Goal: Task Accomplishment & Management: Manage account settings

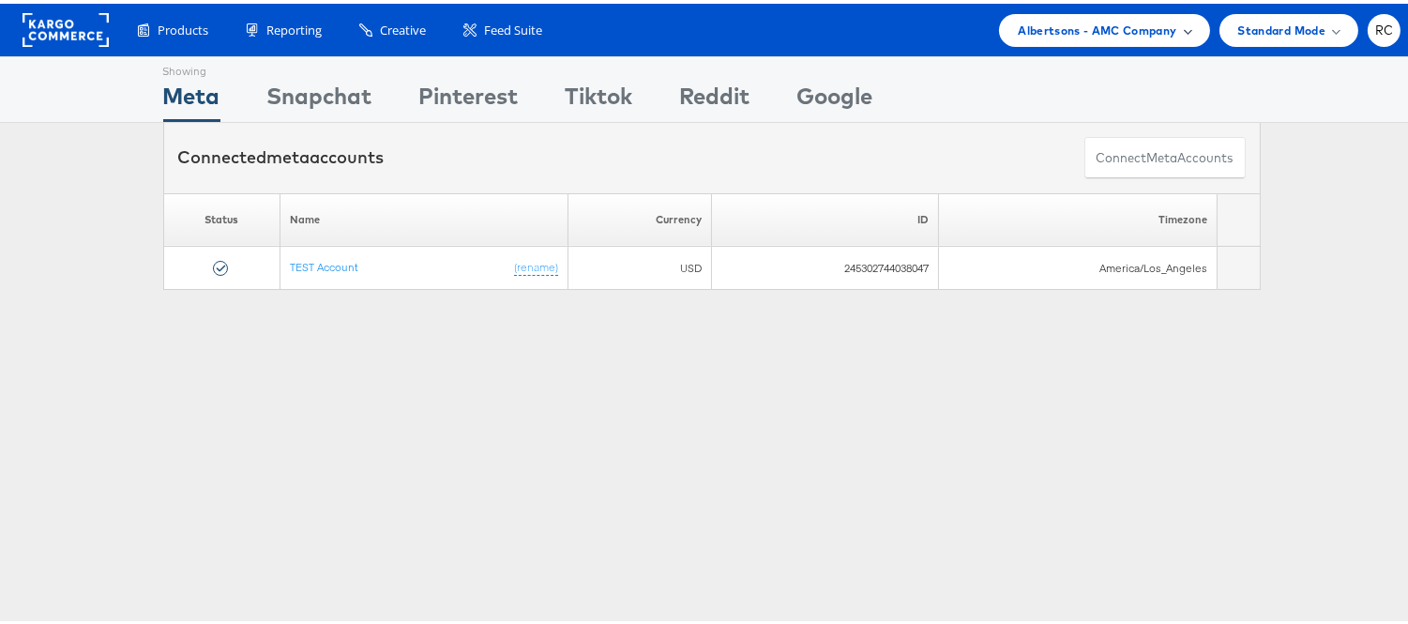
click at [1086, 15] on div "Albertsons - AMC Company" at bounding box center [1104, 26] width 210 height 33
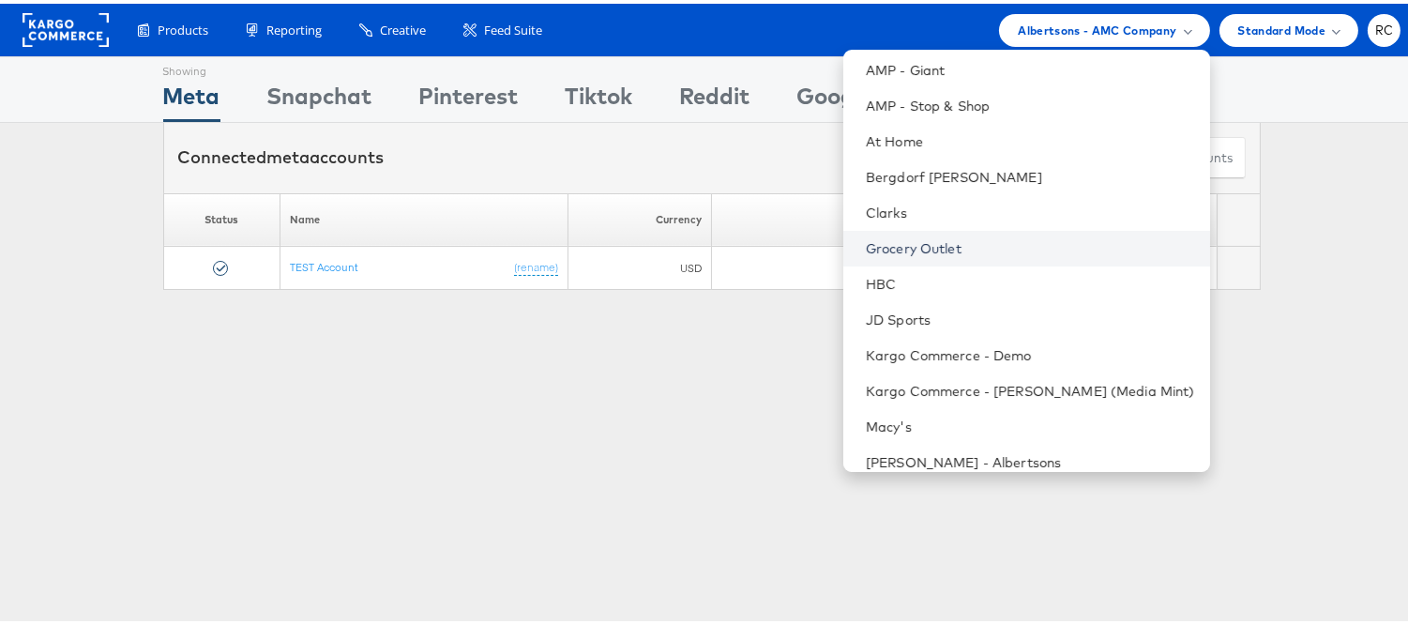
scroll to position [339, 0]
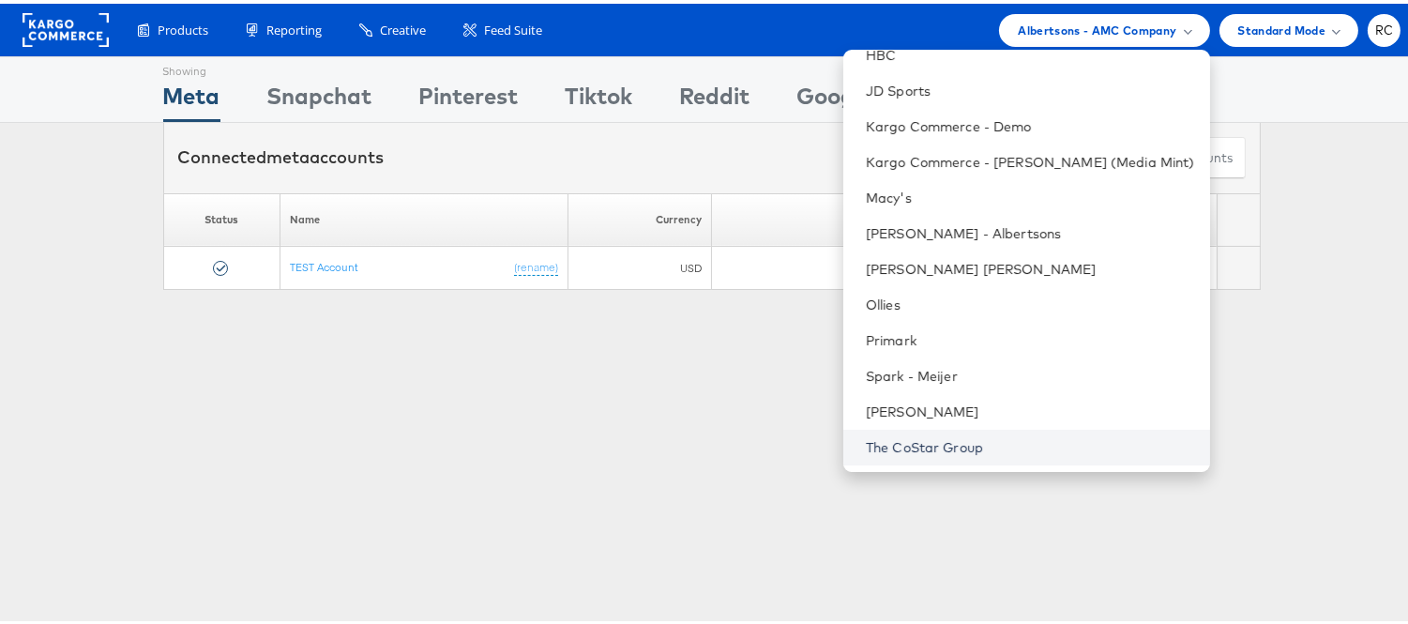
click at [913, 446] on link "The CoStar Group" at bounding box center [1030, 443] width 329 height 19
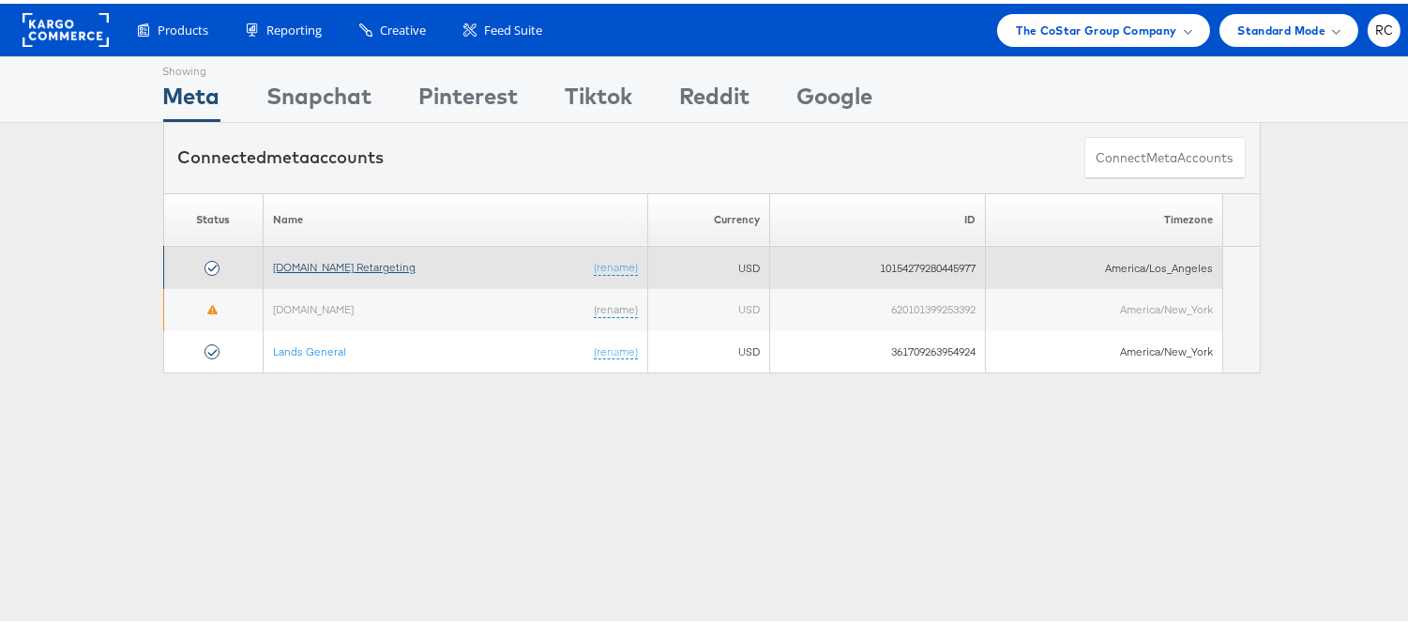
click at [392, 260] on link "[DOMAIN_NAME] Retargeting" at bounding box center [344, 263] width 143 height 14
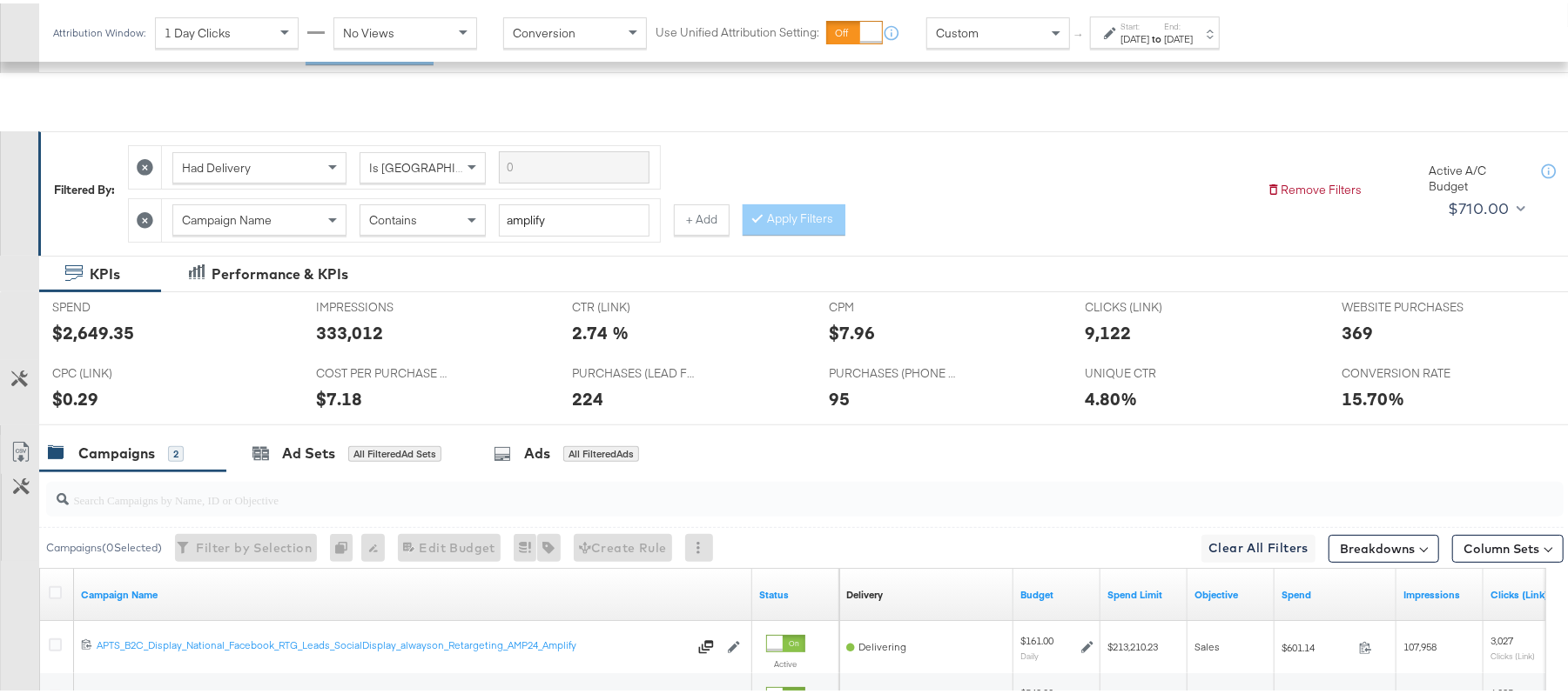
scroll to position [384, 0]
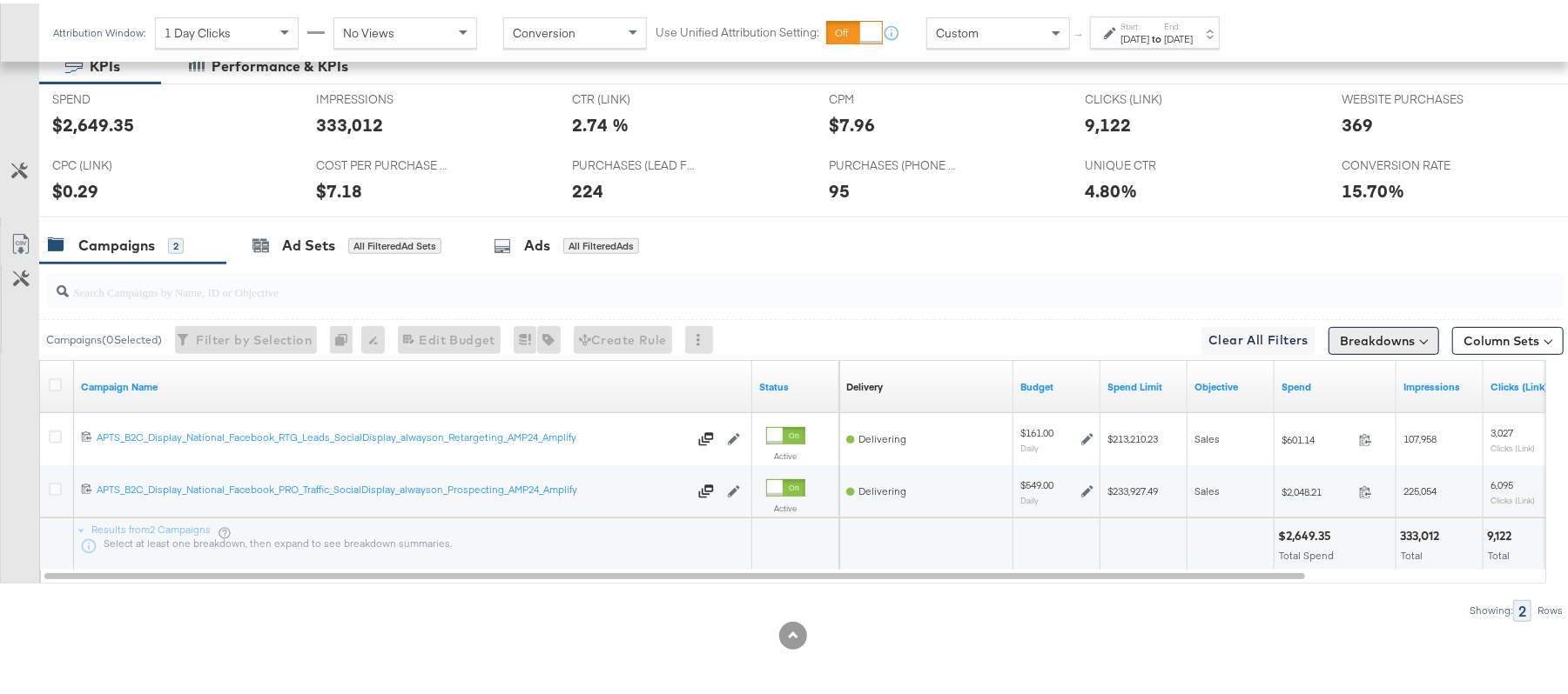
click at [1393, 348] on button "Breakdowns" at bounding box center [1383, 338] width 110 height 28
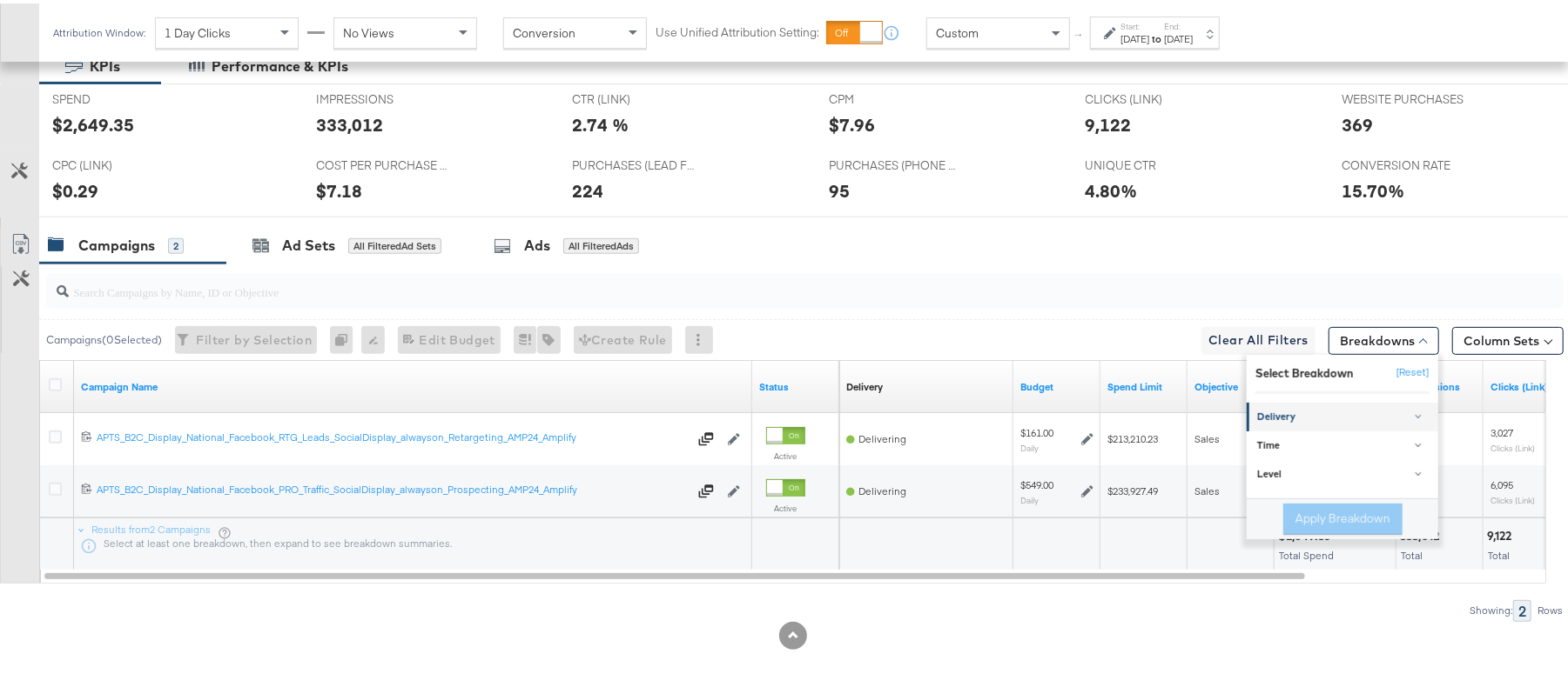
click at [1336, 412] on div "Delivery" at bounding box center [1343, 414] width 174 height 14
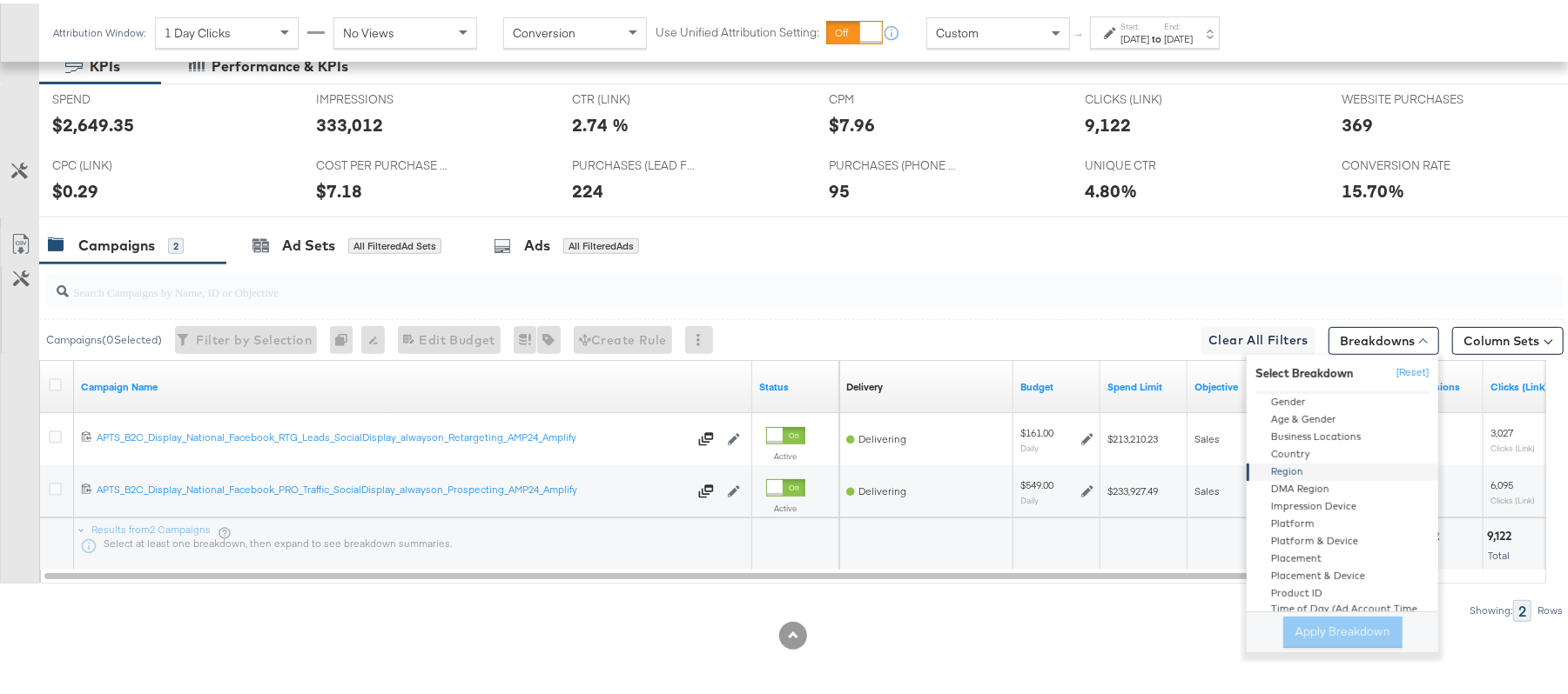
scroll to position [98, 0]
click at [1292, 565] on div "Product ID" at bounding box center [1344, 567] width 189 height 18
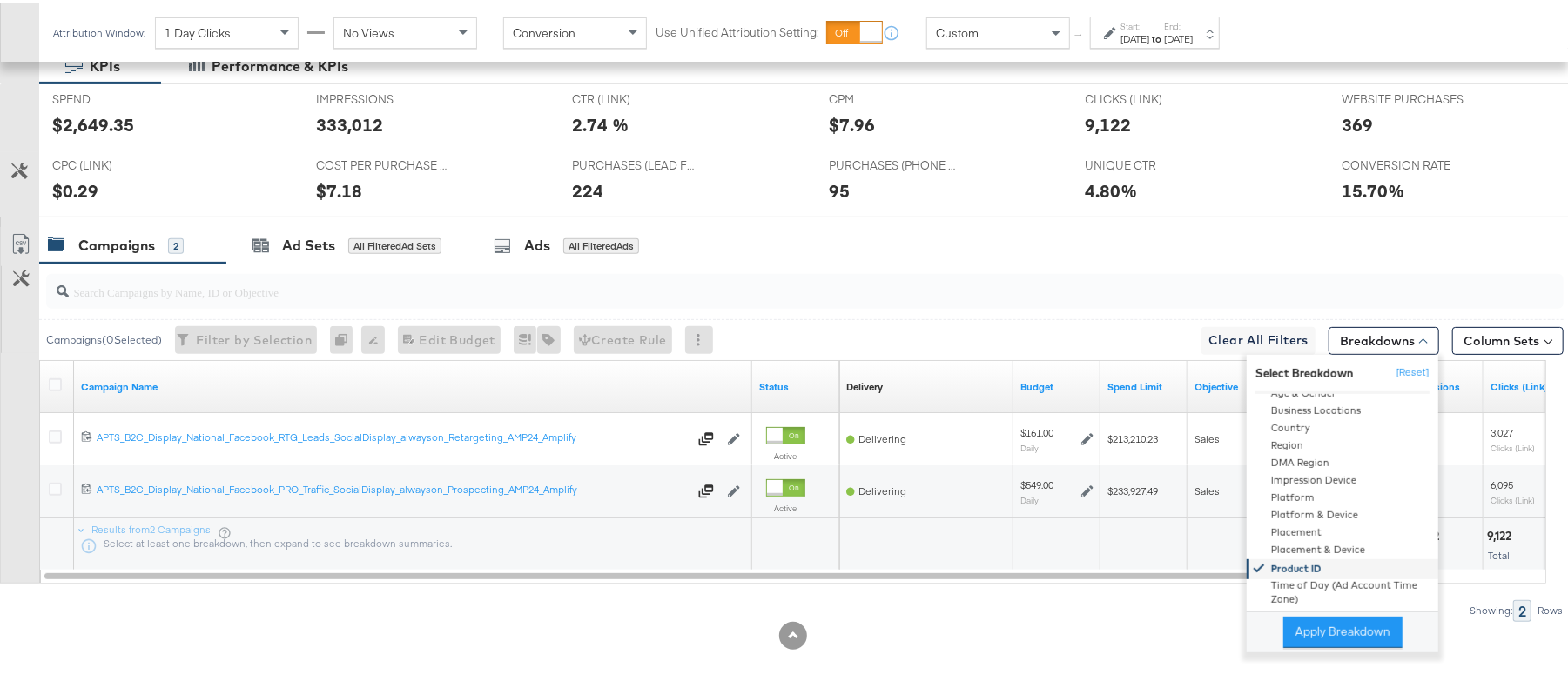
scroll to position [95, 0]
click at [1299, 623] on button "Apply Breakdown" at bounding box center [1342, 629] width 119 height 32
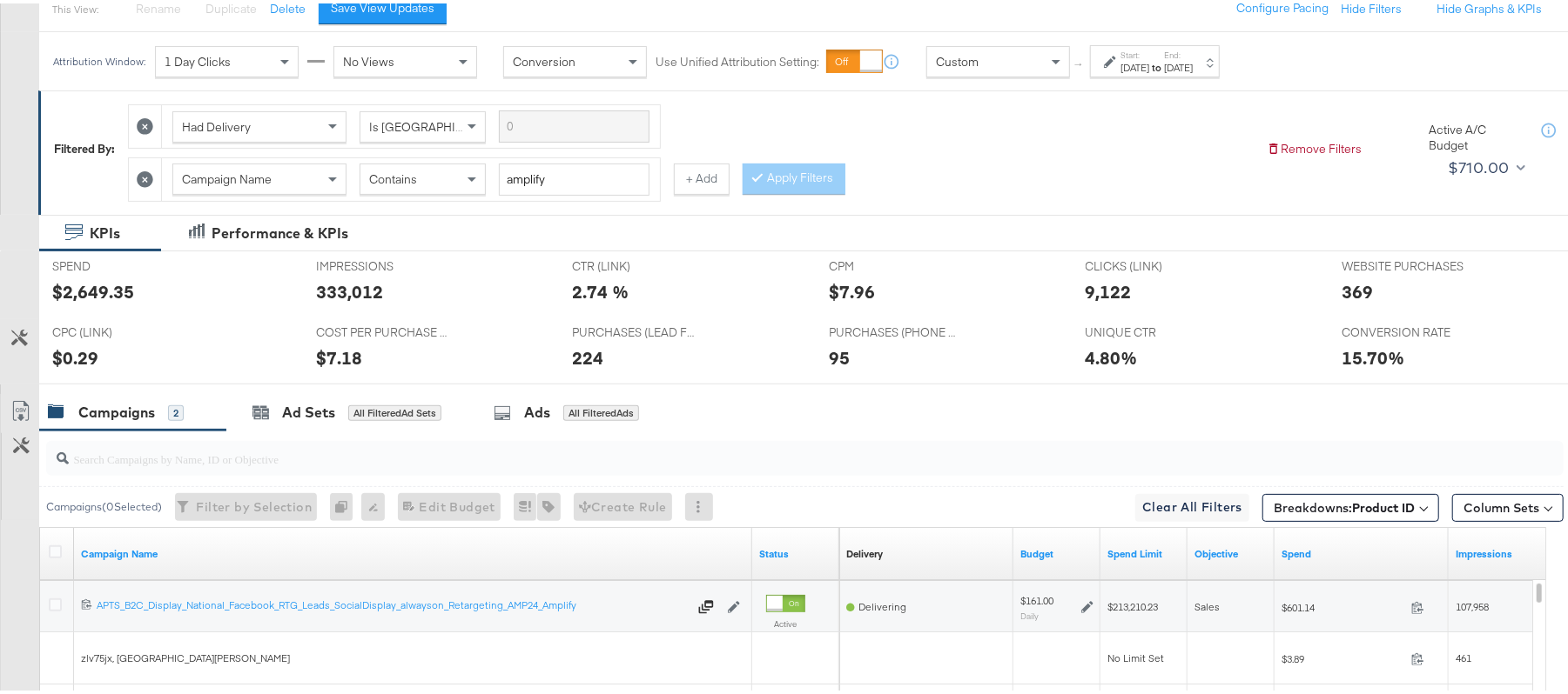
scroll to position [213, 0]
click at [1193, 67] on div "[DATE]" at bounding box center [1178, 63] width 29 height 14
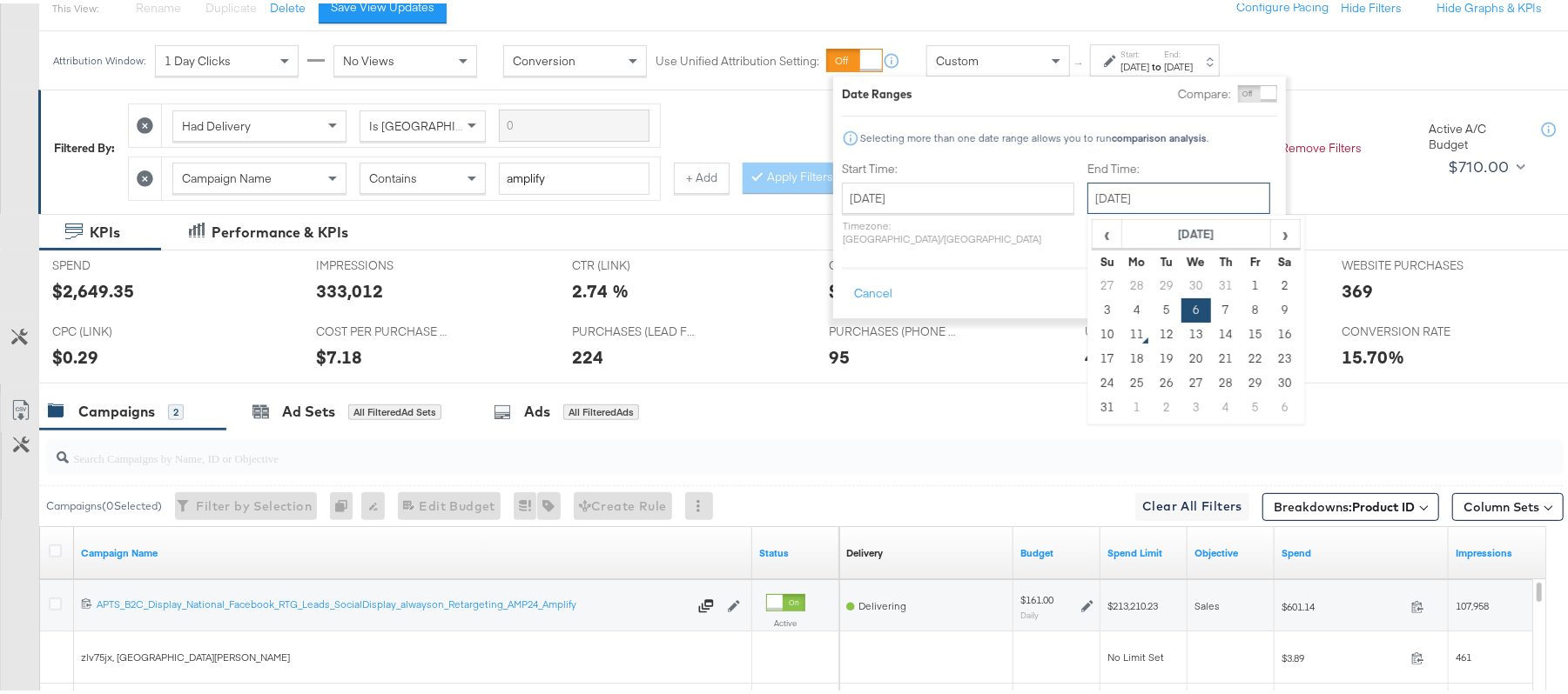
click at [1171, 197] on input "[DATE]" at bounding box center [1178, 195] width 183 height 32
click at [1093, 332] on td "10" at bounding box center [1108, 331] width 30 height 24
type input "[DATE]"
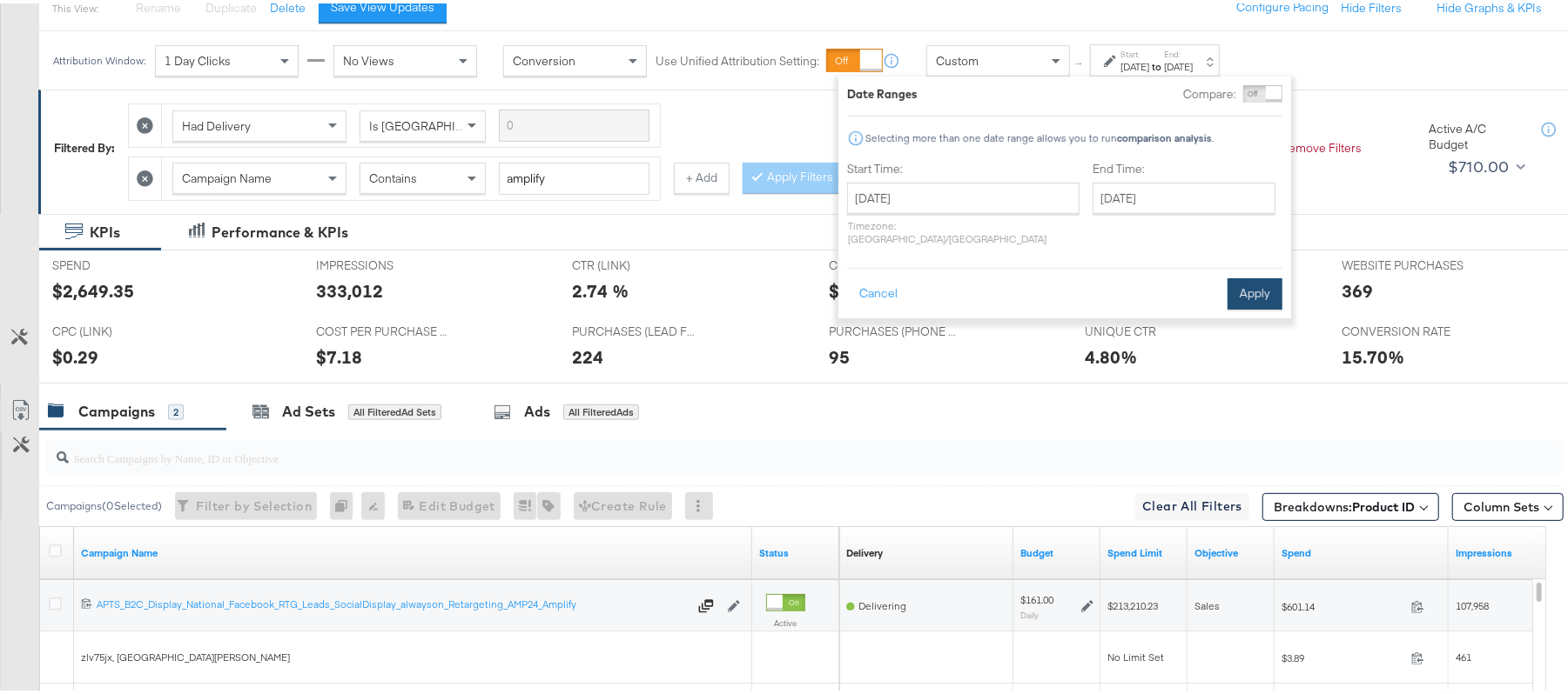
click at [1257, 275] on button "Apply" at bounding box center [1254, 290] width 55 height 32
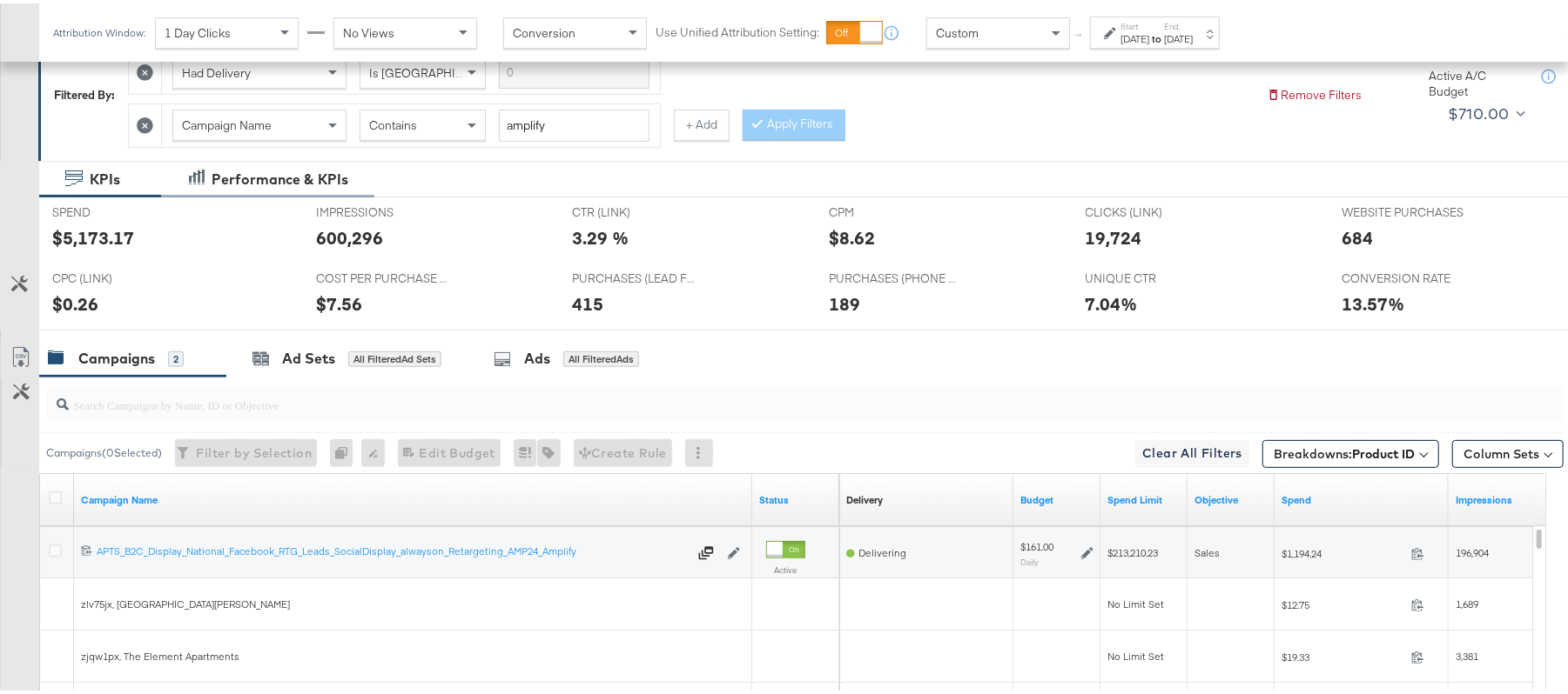
scroll to position [268, 0]
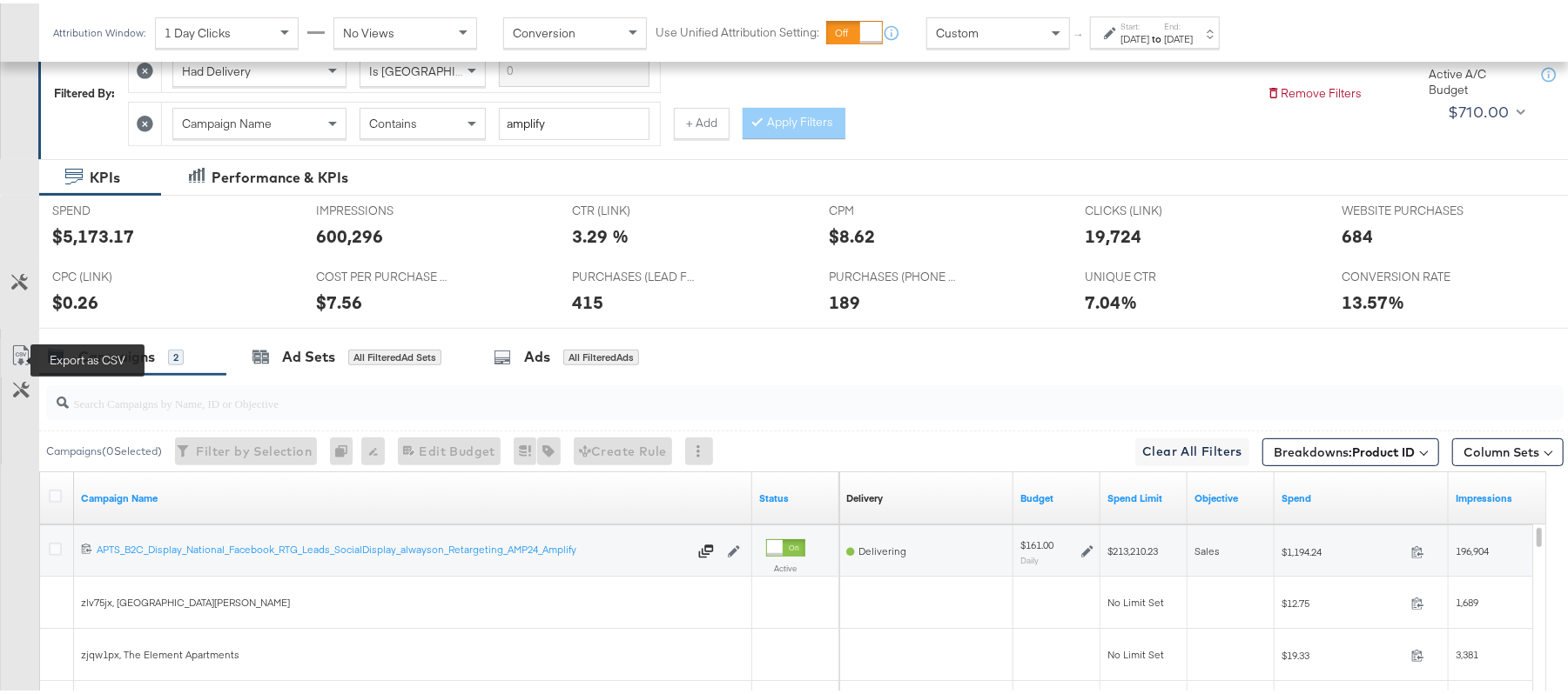
click at [14, 363] on icon at bounding box center [20, 353] width 21 height 21
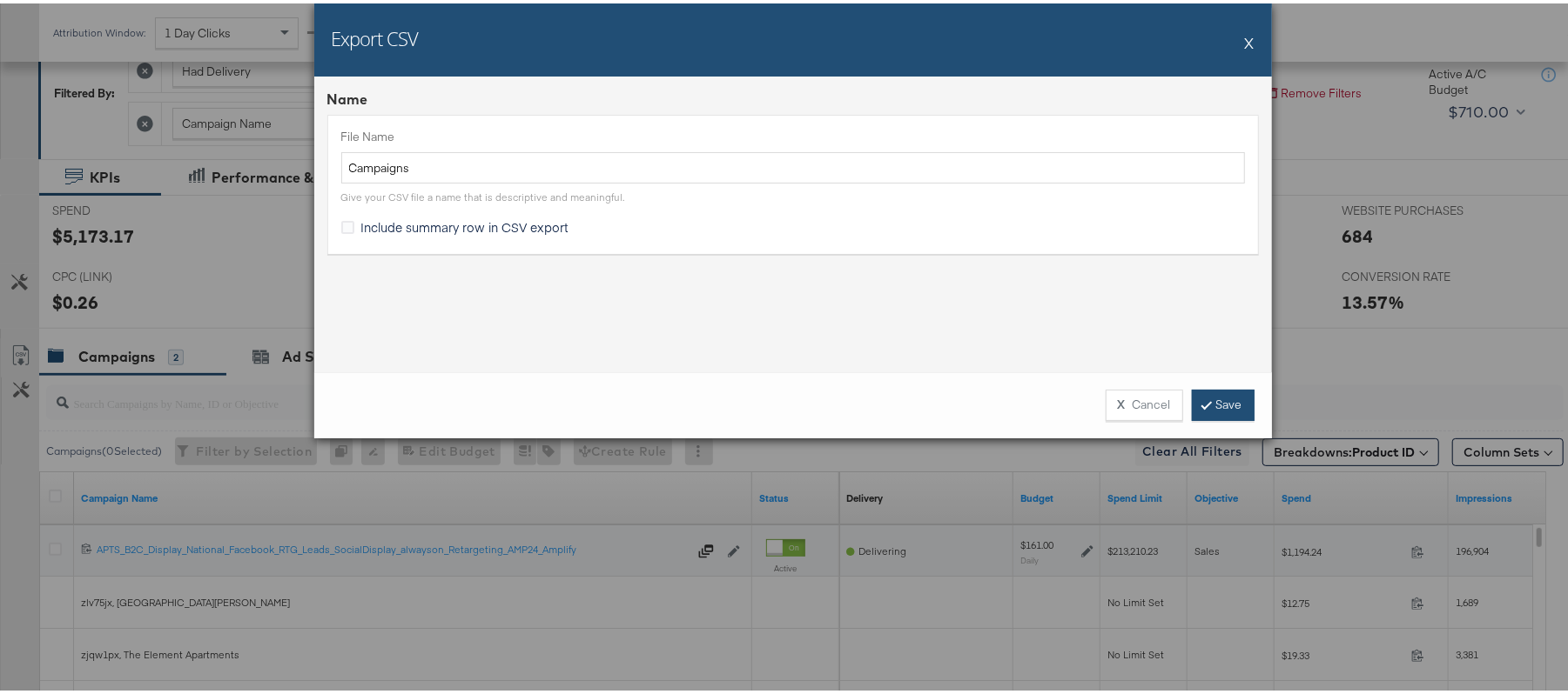
click at [1213, 393] on link "Save" at bounding box center [1224, 402] width 63 height 32
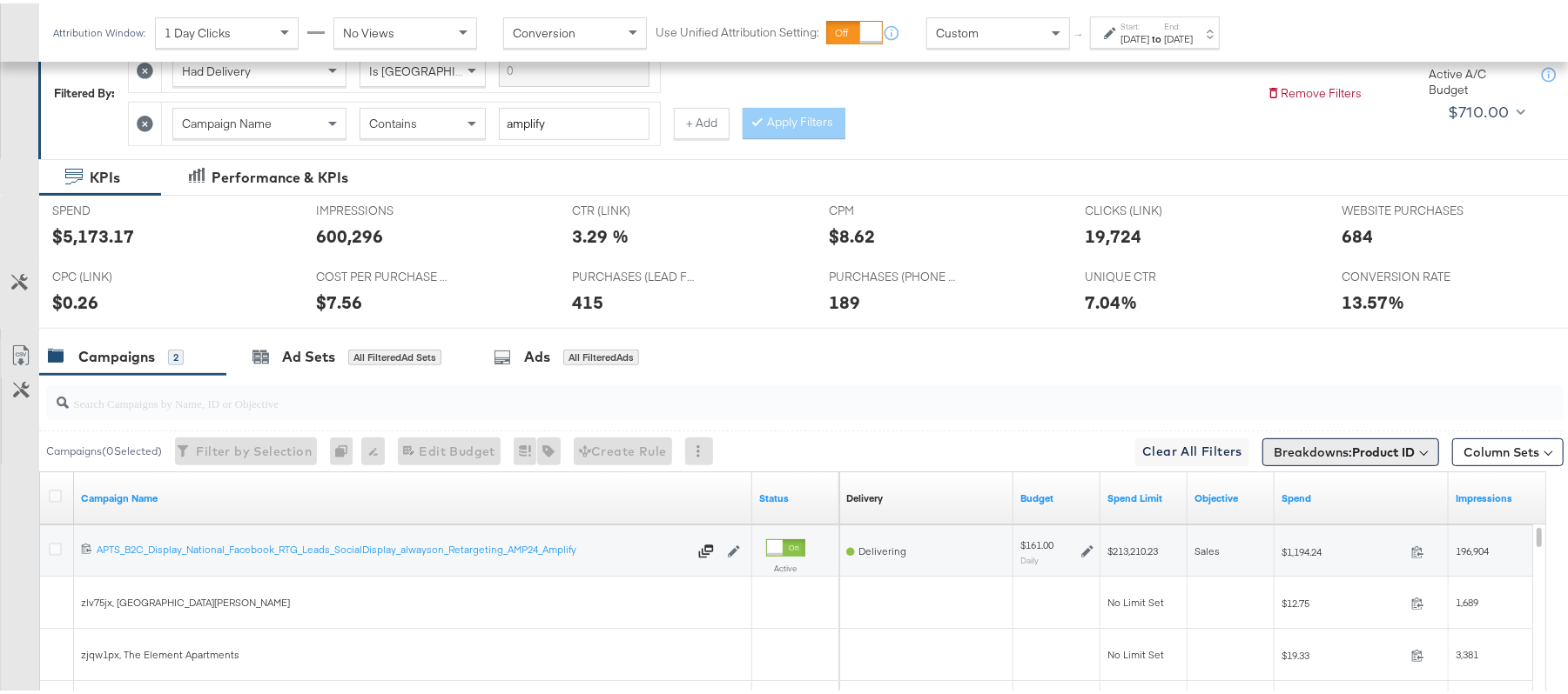
click at [1400, 454] on button "Breakdowns: Product ID" at bounding box center [1351, 449] width 176 height 28
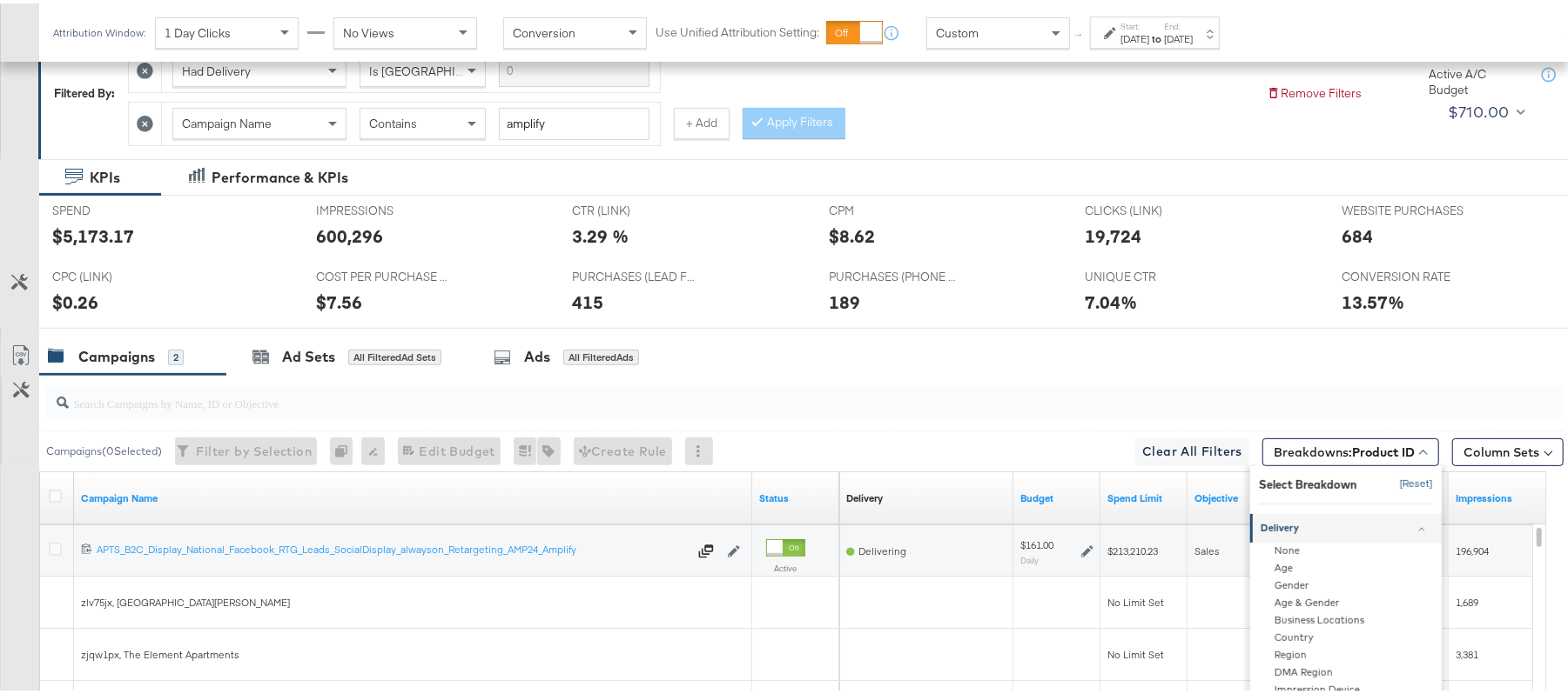
click at [1390, 479] on button "[Reset]" at bounding box center [1411, 482] width 44 height 28
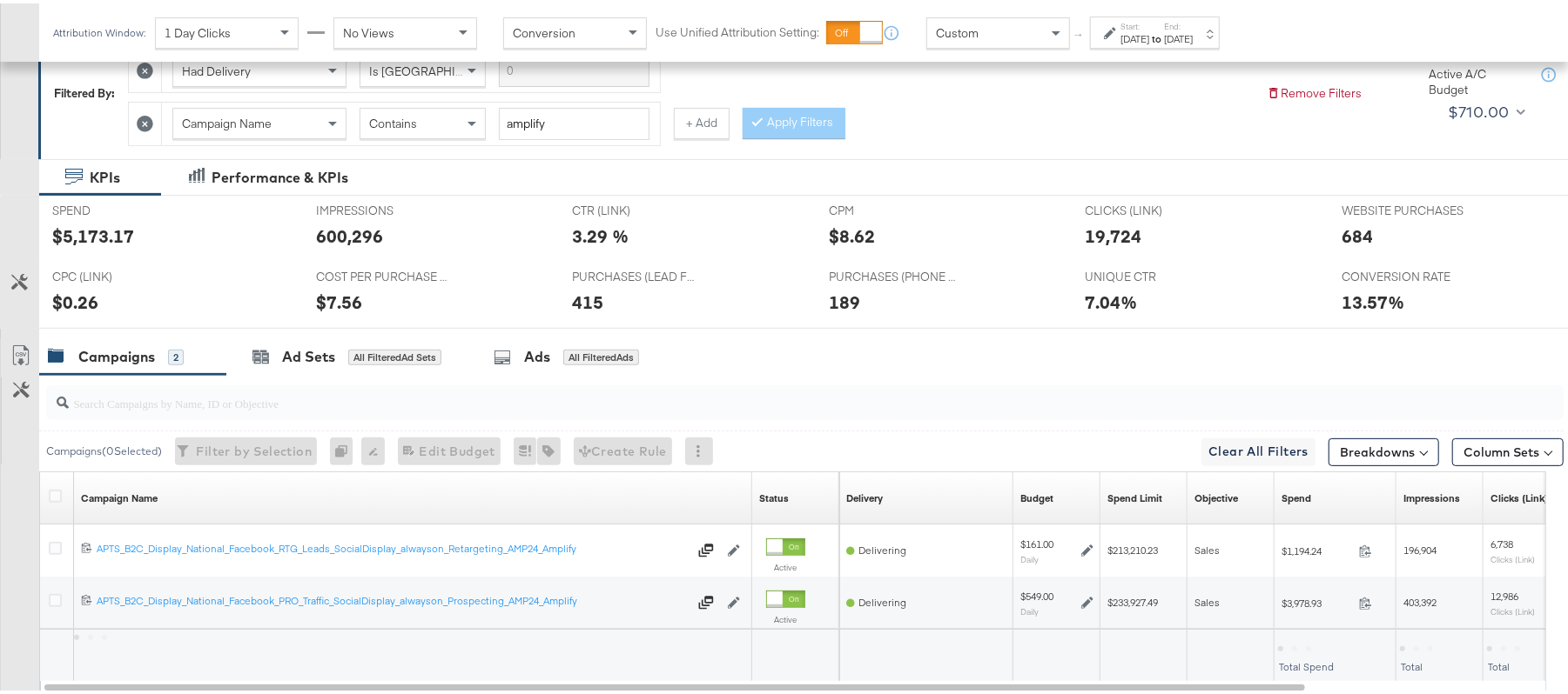
scroll to position [384, 0]
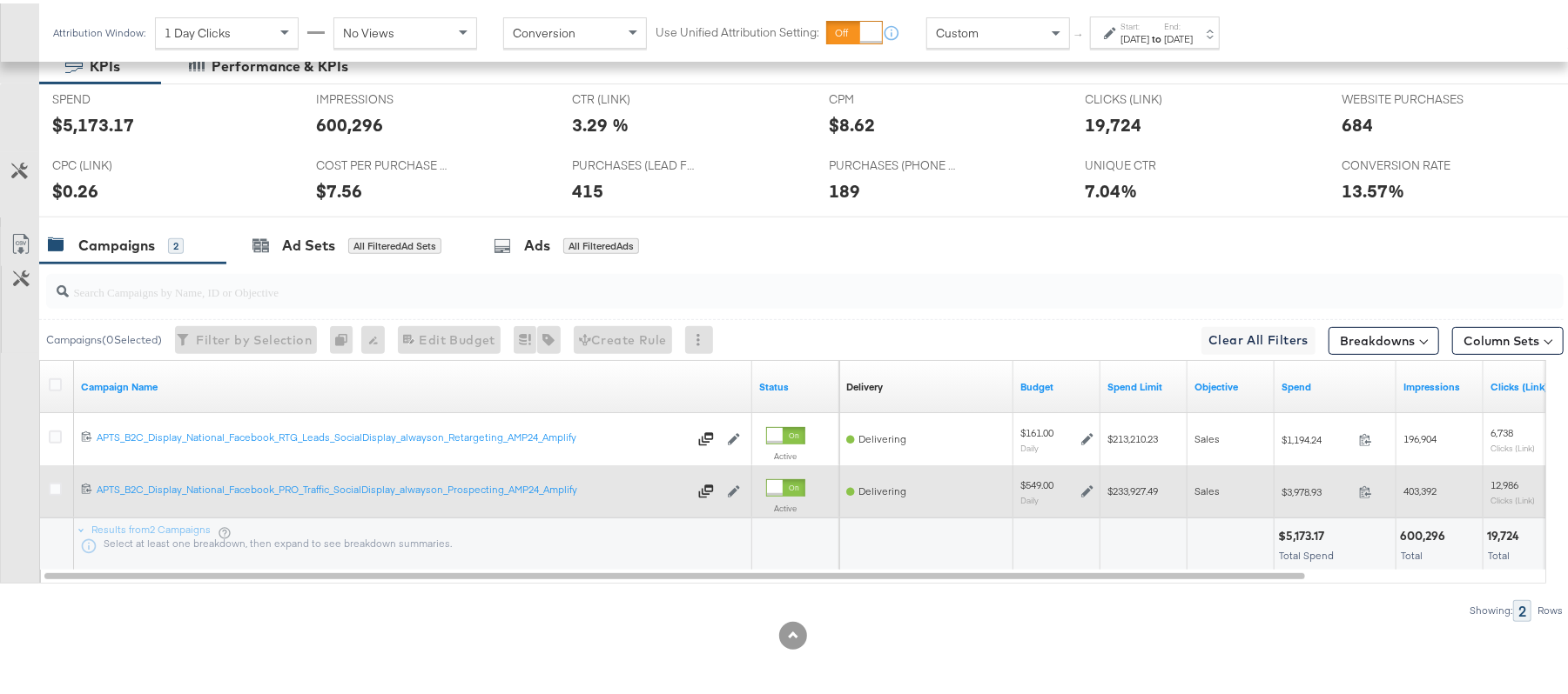
click at [1088, 483] on icon at bounding box center [1087, 488] width 12 height 12
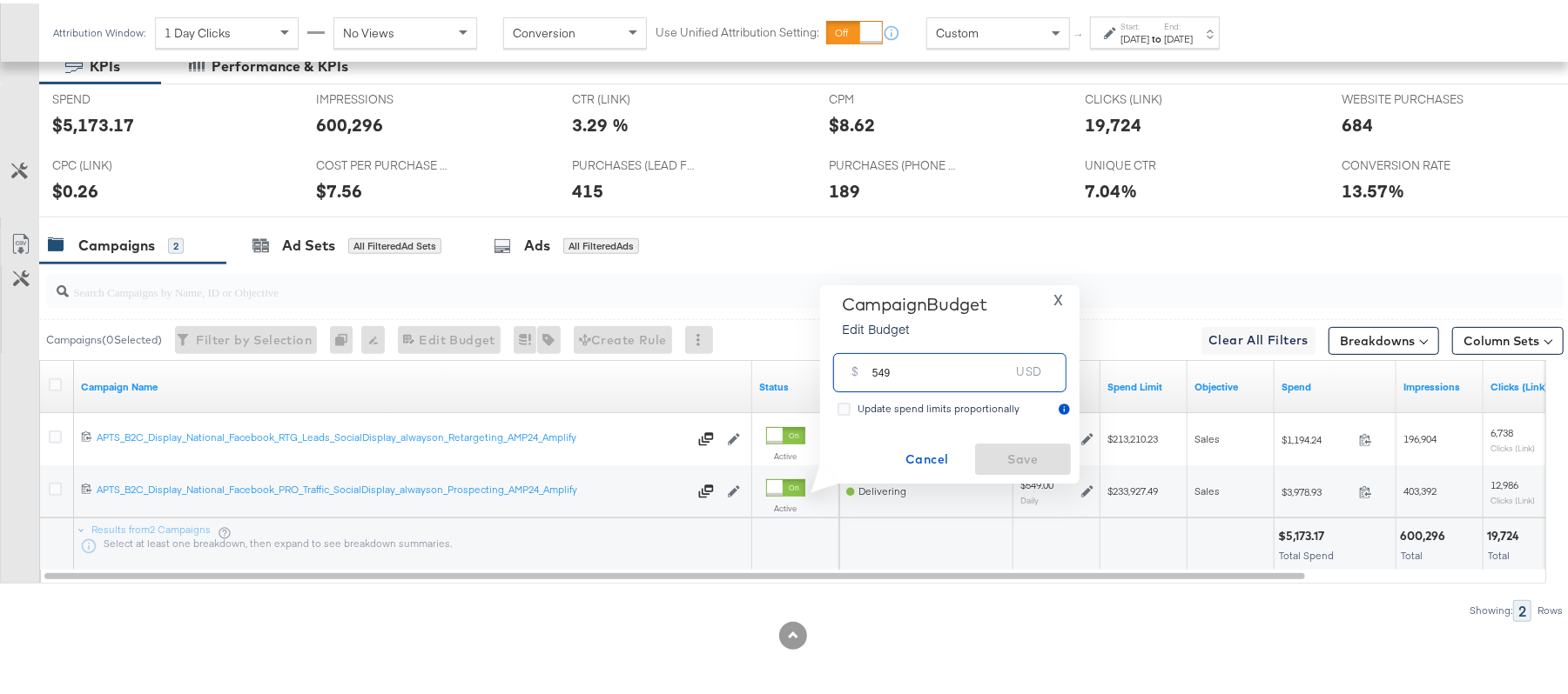
click at [921, 364] on input "549" at bounding box center [941, 362] width 137 height 37
type input "559"
click at [1021, 450] on span "Save" at bounding box center [1023, 456] width 82 height 21
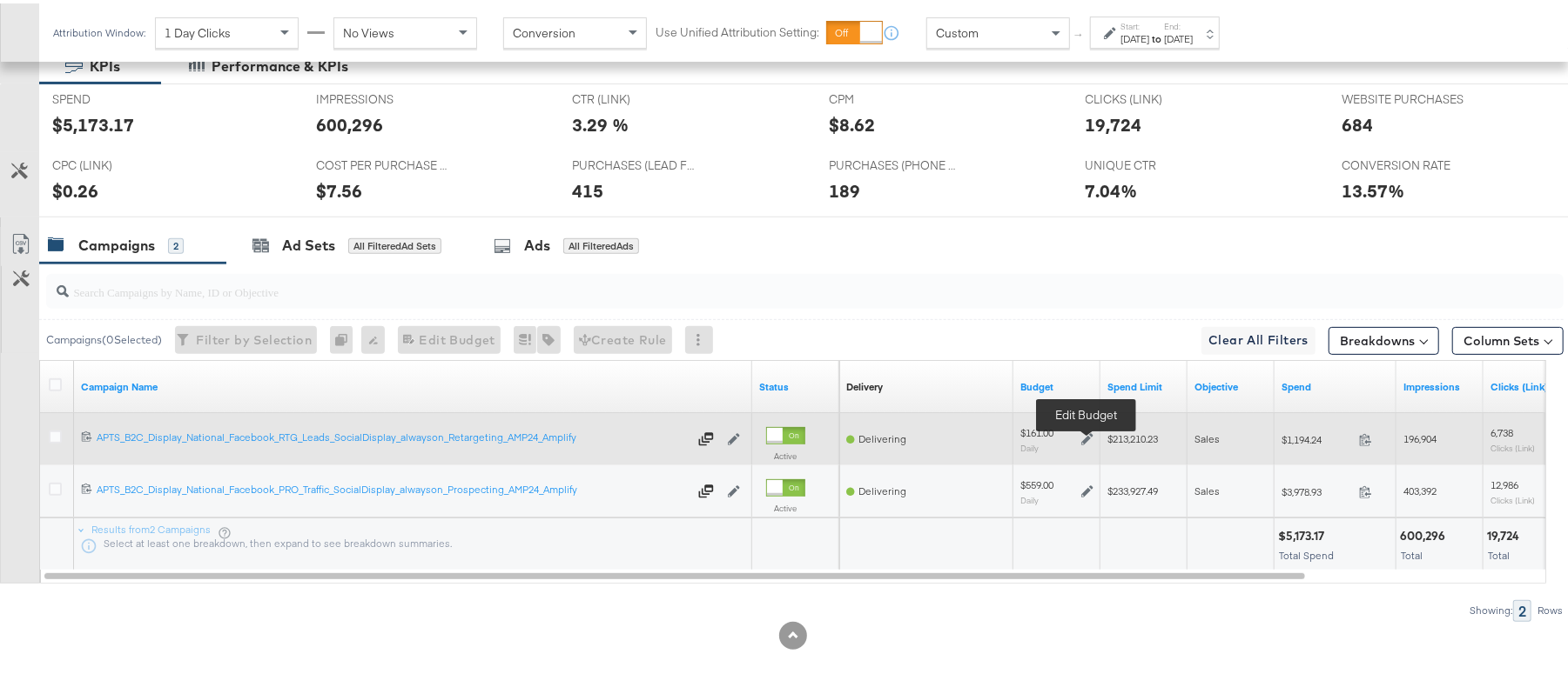
click at [1087, 437] on icon at bounding box center [1087, 435] width 12 height 12
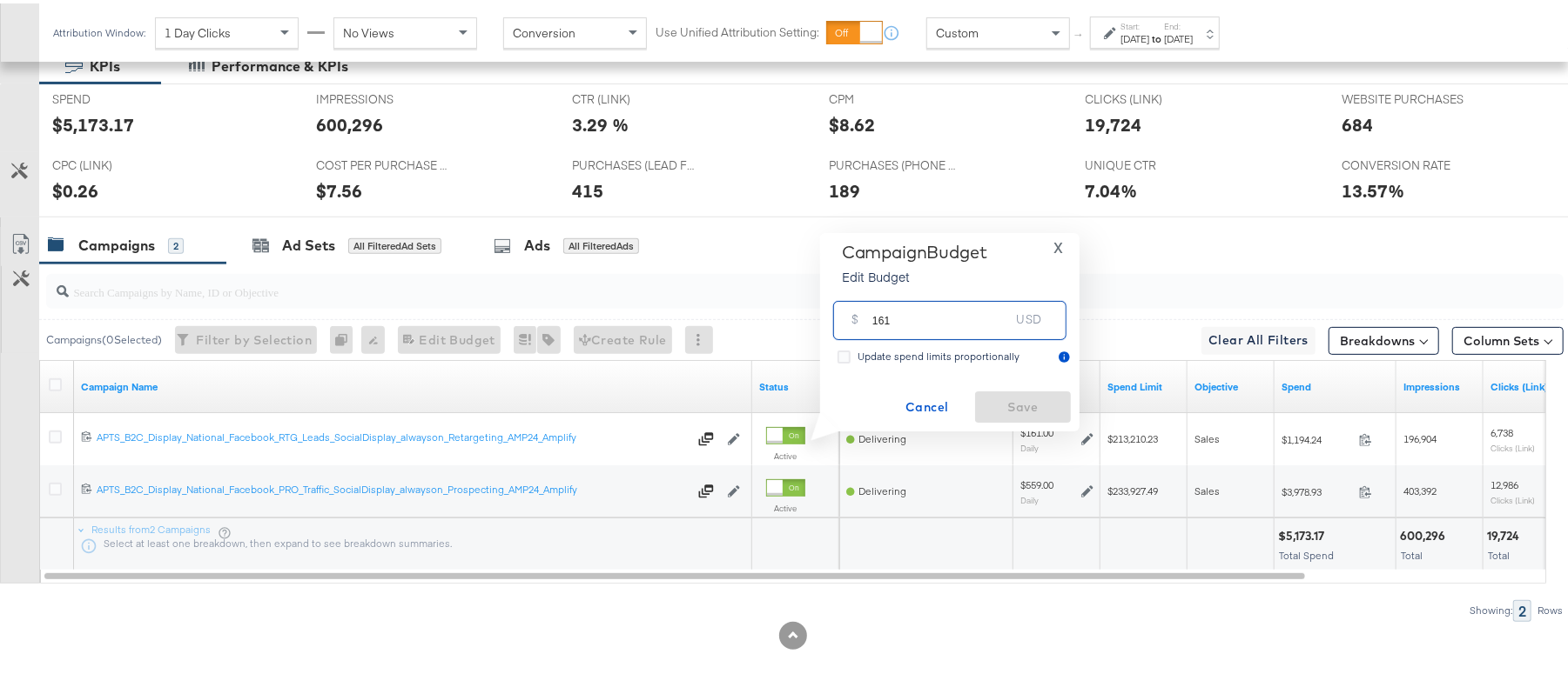
click at [921, 324] on input "161" at bounding box center [941, 310] width 137 height 37
type input "163"
click at [998, 397] on span "Save" at bounding box center [1023, 404] width 82 height 21
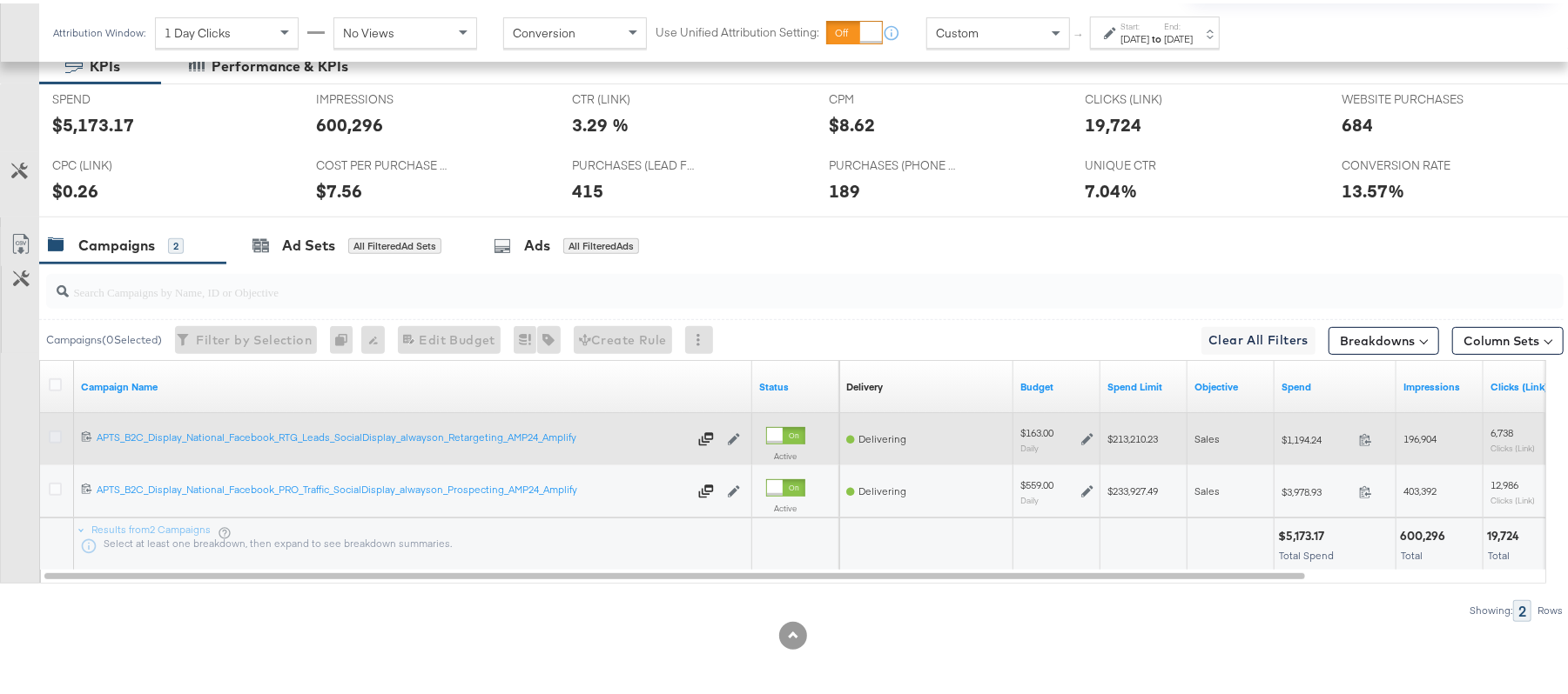
click at [57, 428] on icon at bounding box center [56, 433] width 13 height 13
click at [0, 0] on input "checkbox" at bounding box center [0, 0] width 0 height 0
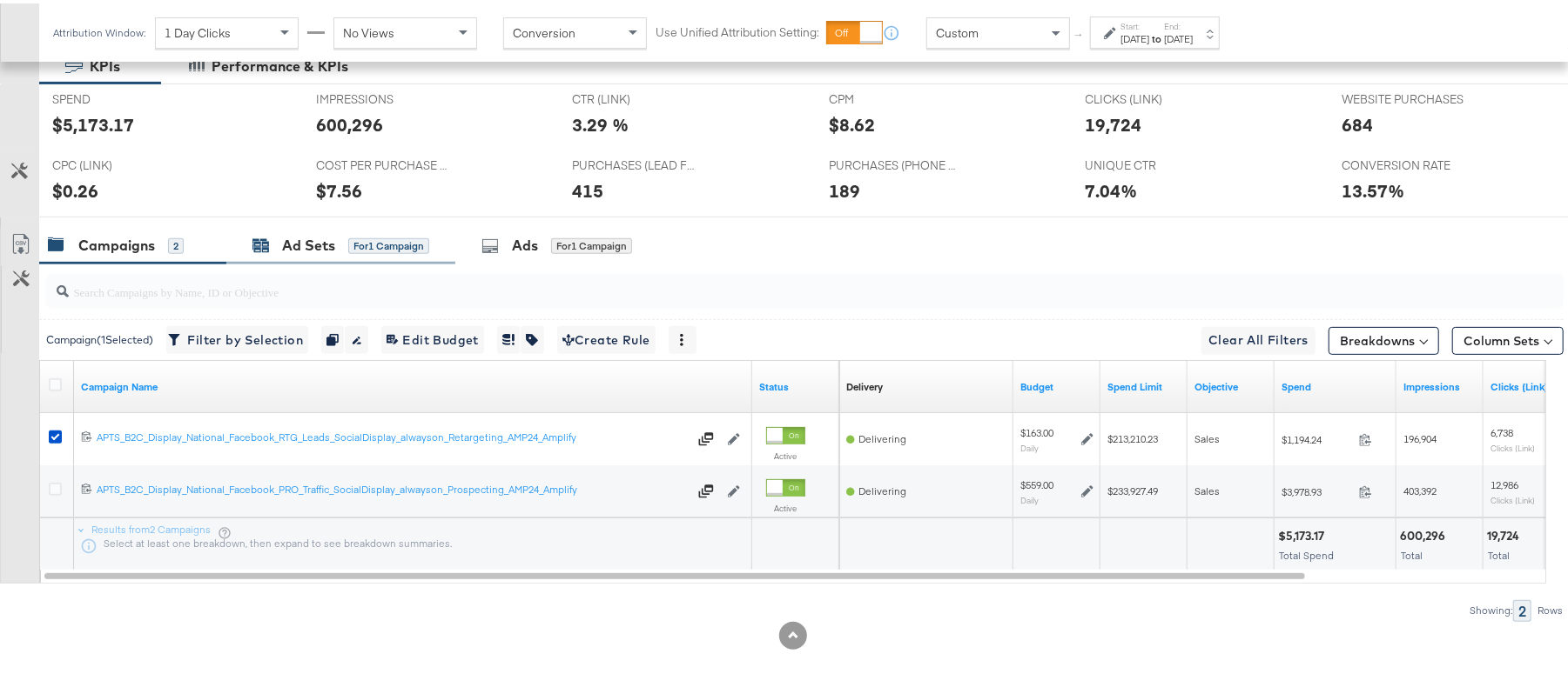
click at [368, 244] on div "for 1 Campaign" at bounding box center [388, 242] width 81 height 16
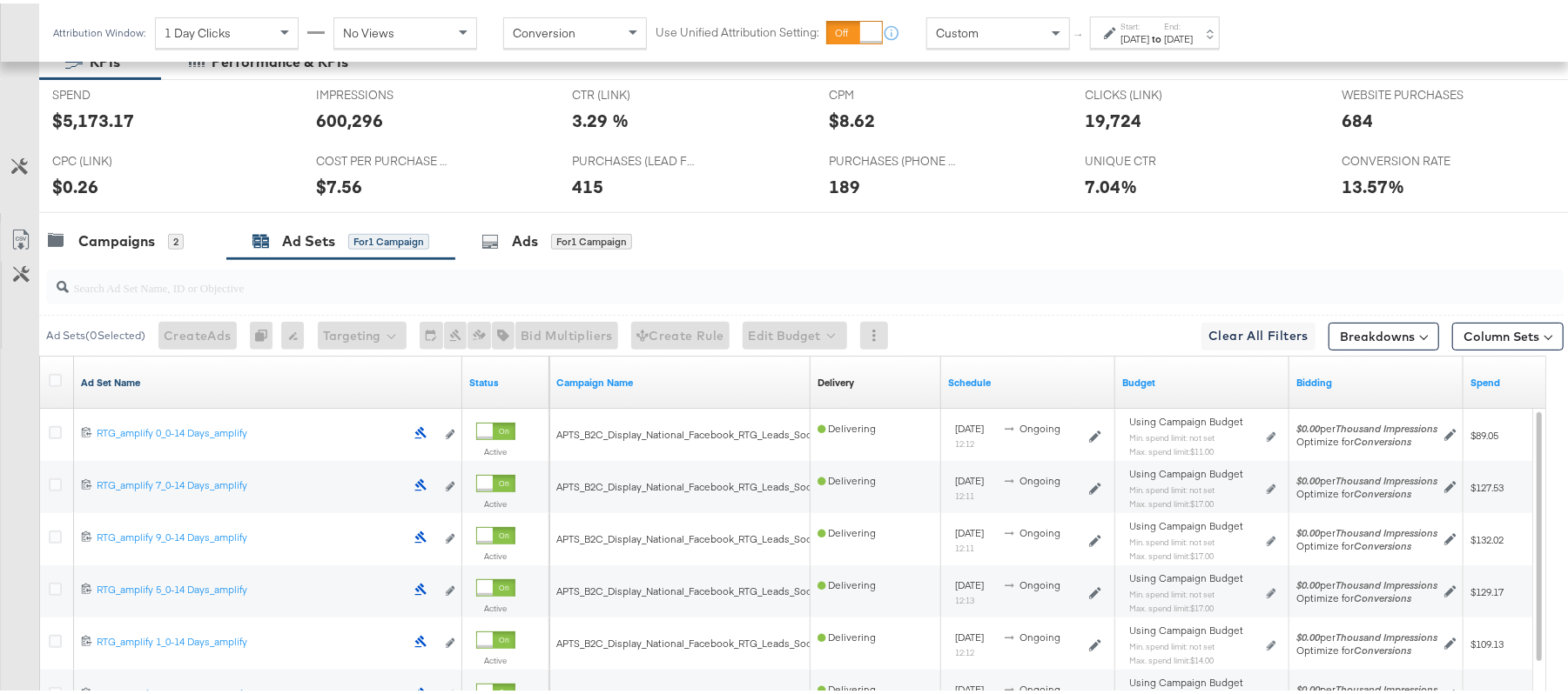
click at [105, 378] on link "Ad Set Name" at bounding box center [267, 379] width 374 height 14
click at [105, 378] on link "Ad Set Name ↓" at bounding box center [267, 379] width 374 height 14
click at [49, 379] on icon at bounding box center [56, 378] width 13 height 13
click at [0, 0] on input "checkbox" at bounding box center [0, 0] width 0 height 0
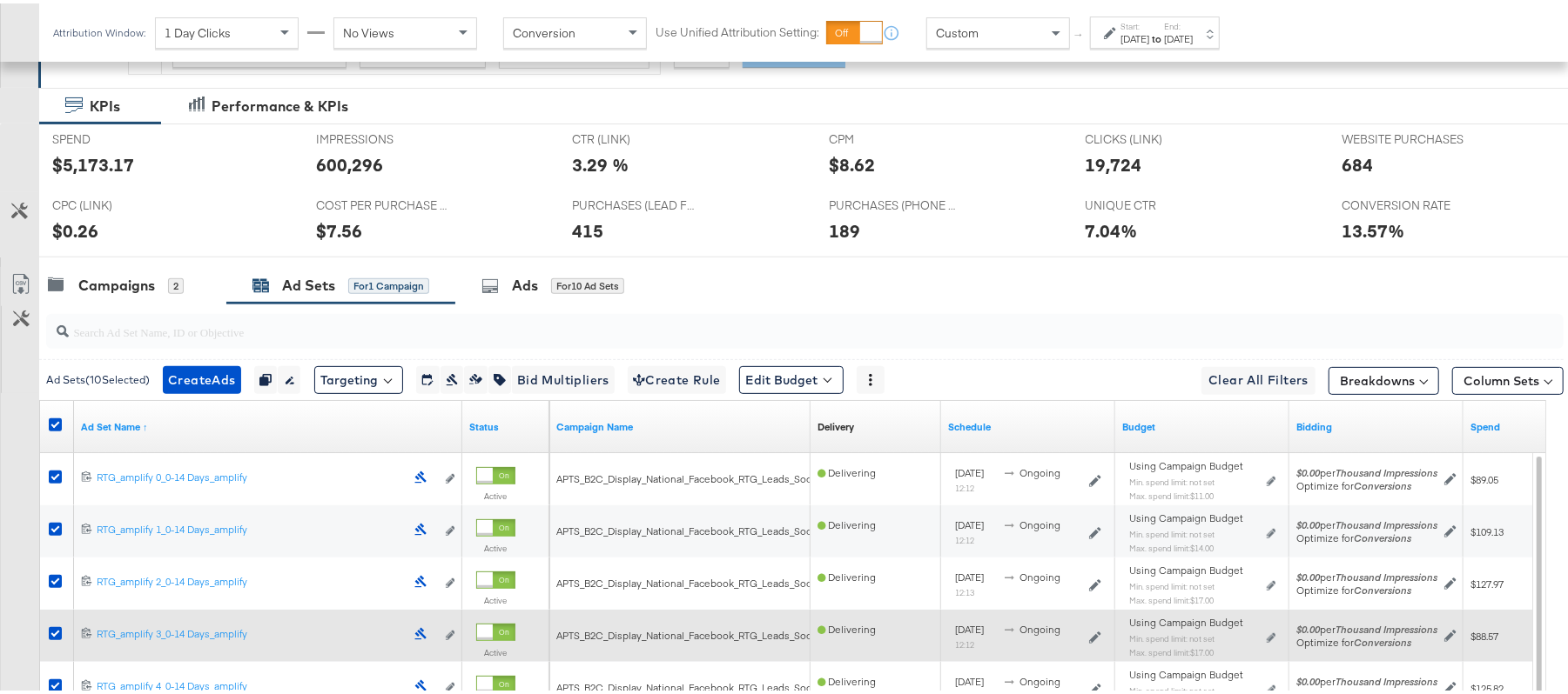
scroll to position [331, 0]
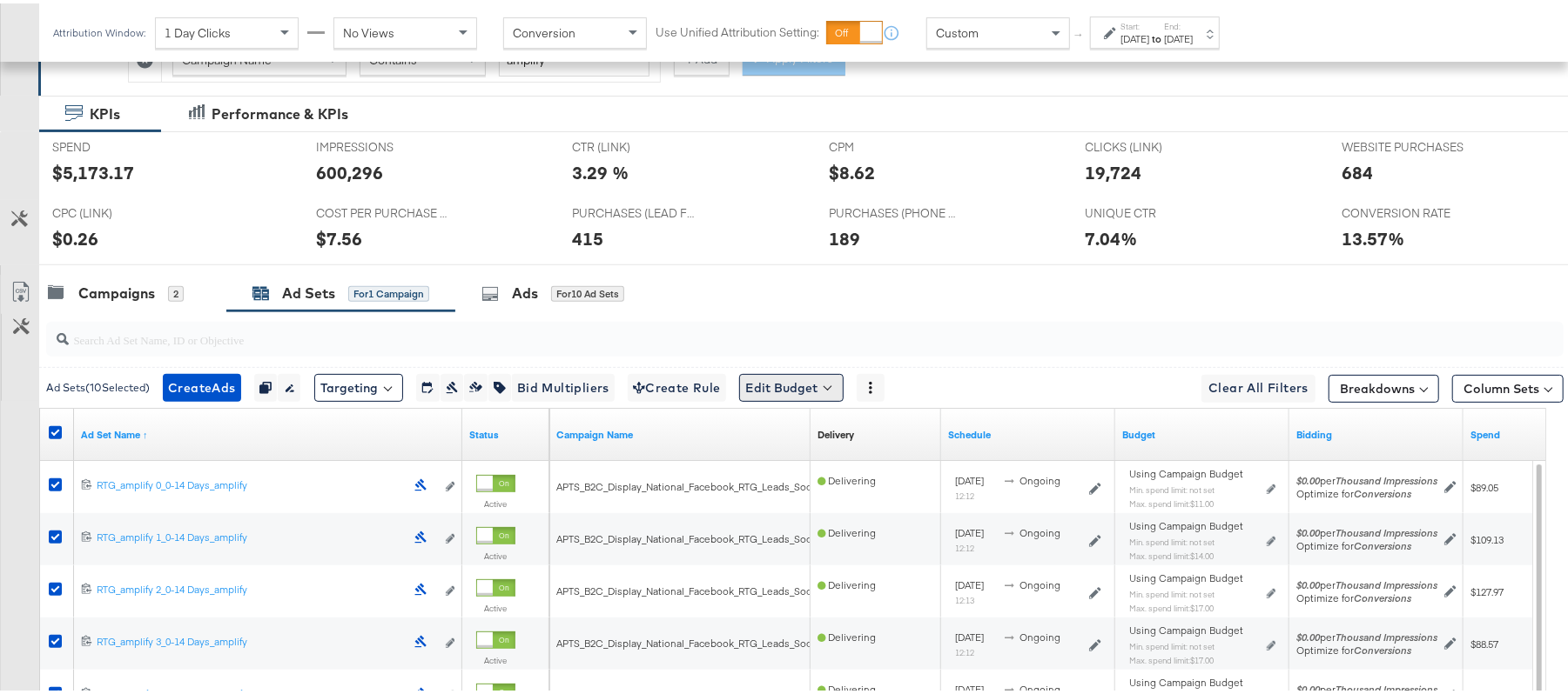
click at [825, 398] on button "Edit Budget" at bounding box center [791, 385] width 105 height 28
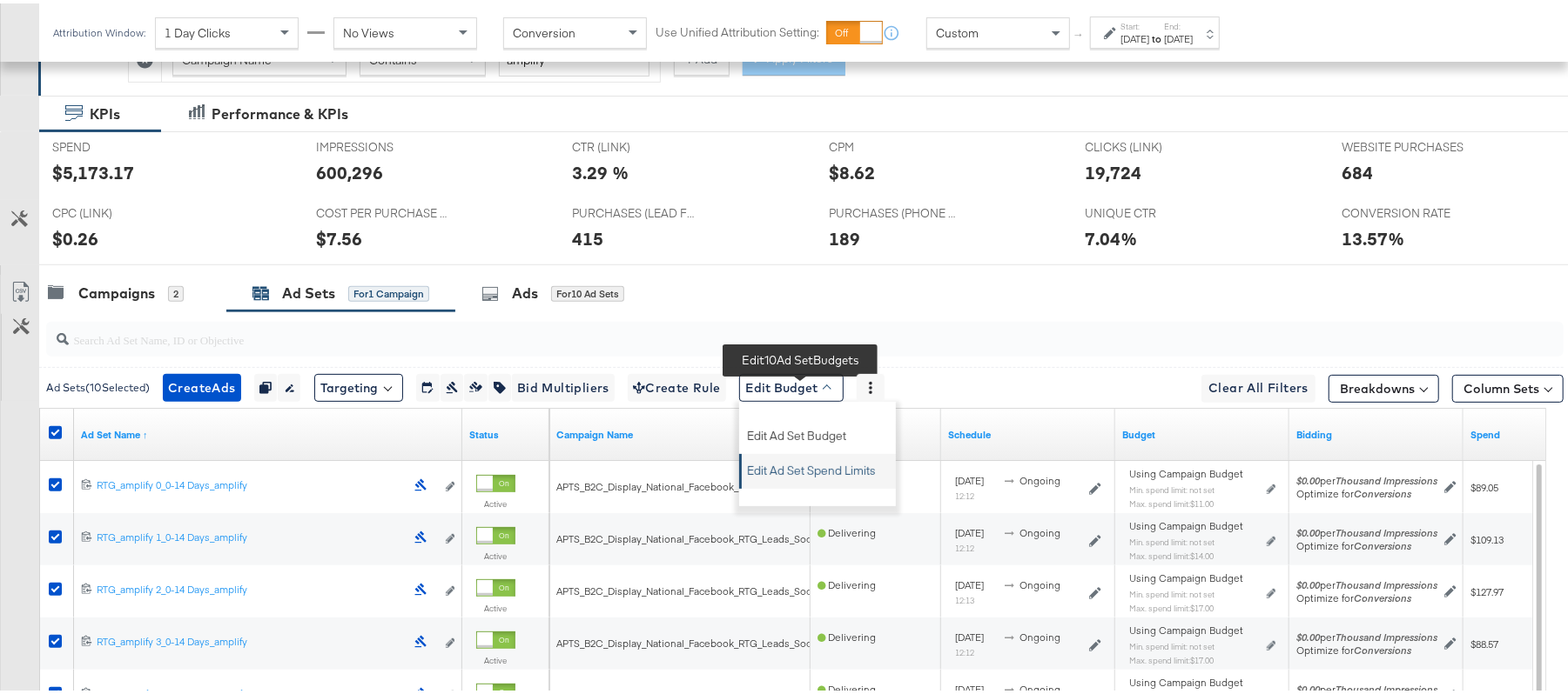
click at [837, 473] on span "Edit Ad Set Spend Limits" at bounding box center [811, 465] width 129 height 22
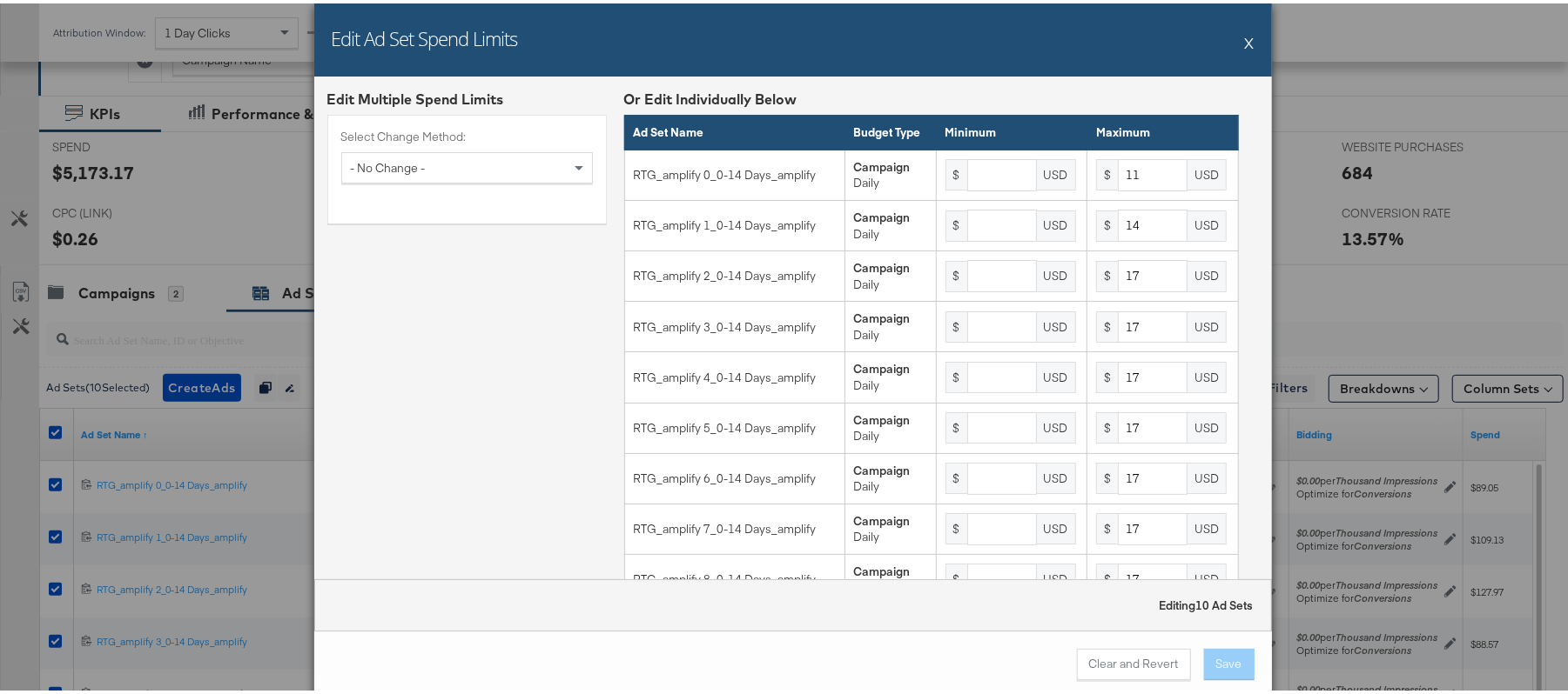
scroll to position [151, 0]
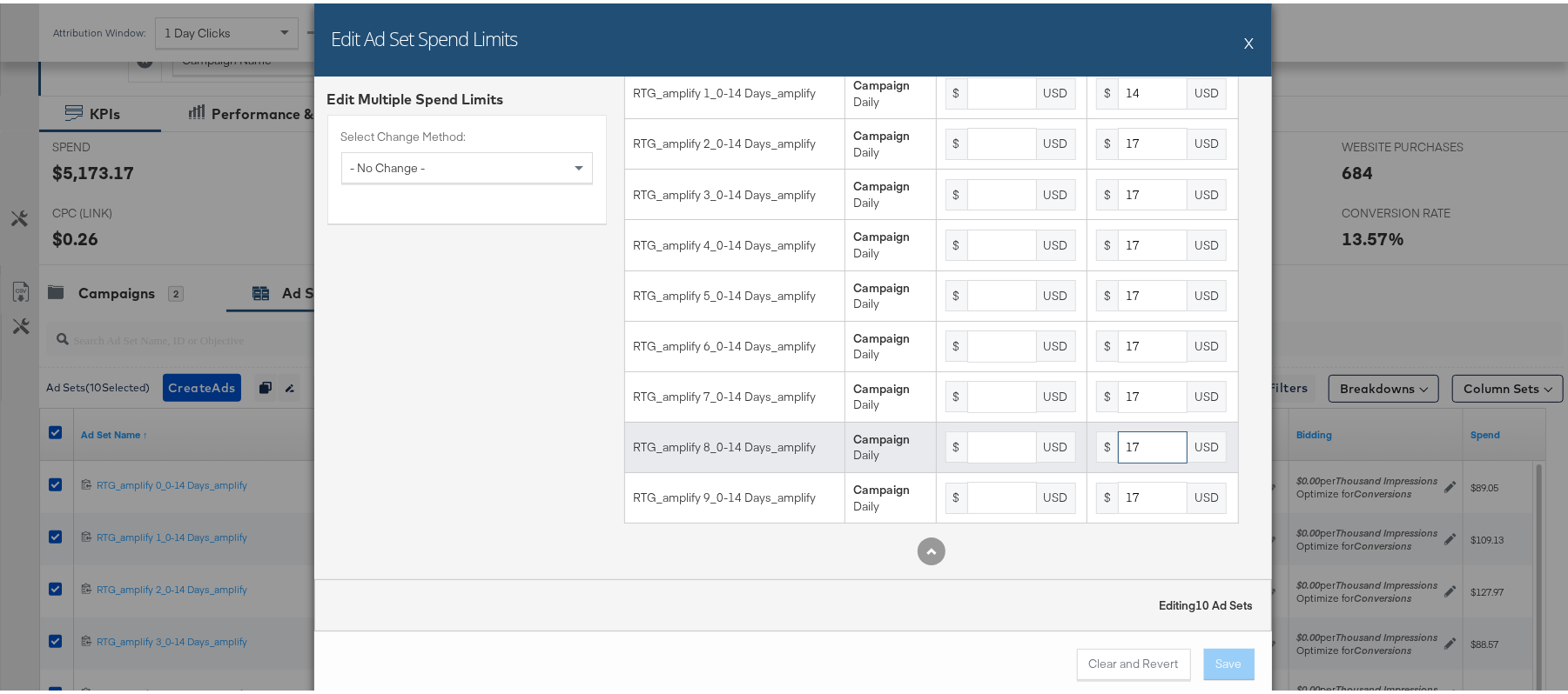
click at [1139, 449] on input "17" at bounding box center [1152, 443] width 70 height 32
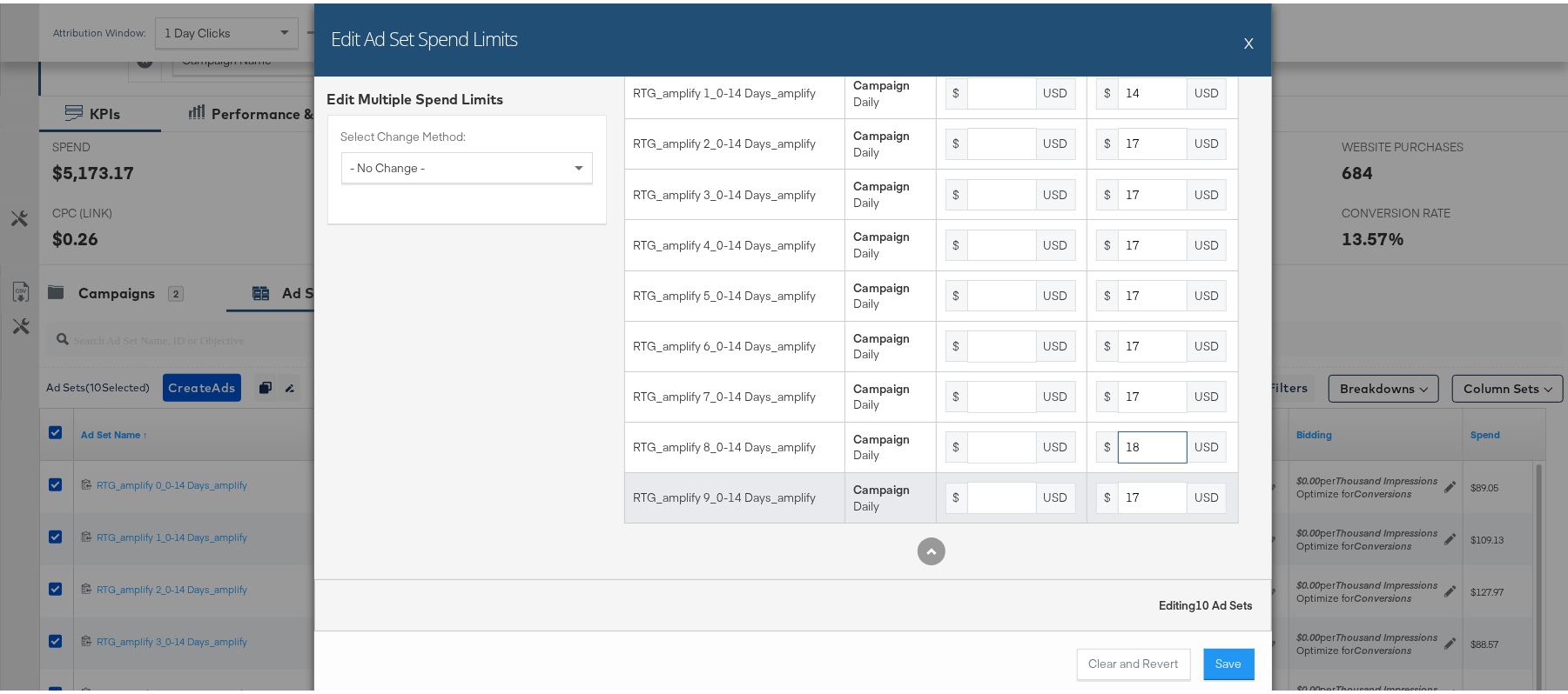
type input "18"
click at [1142, 487] on input "17" at bounding box center [1152, 495] width 70 height 32
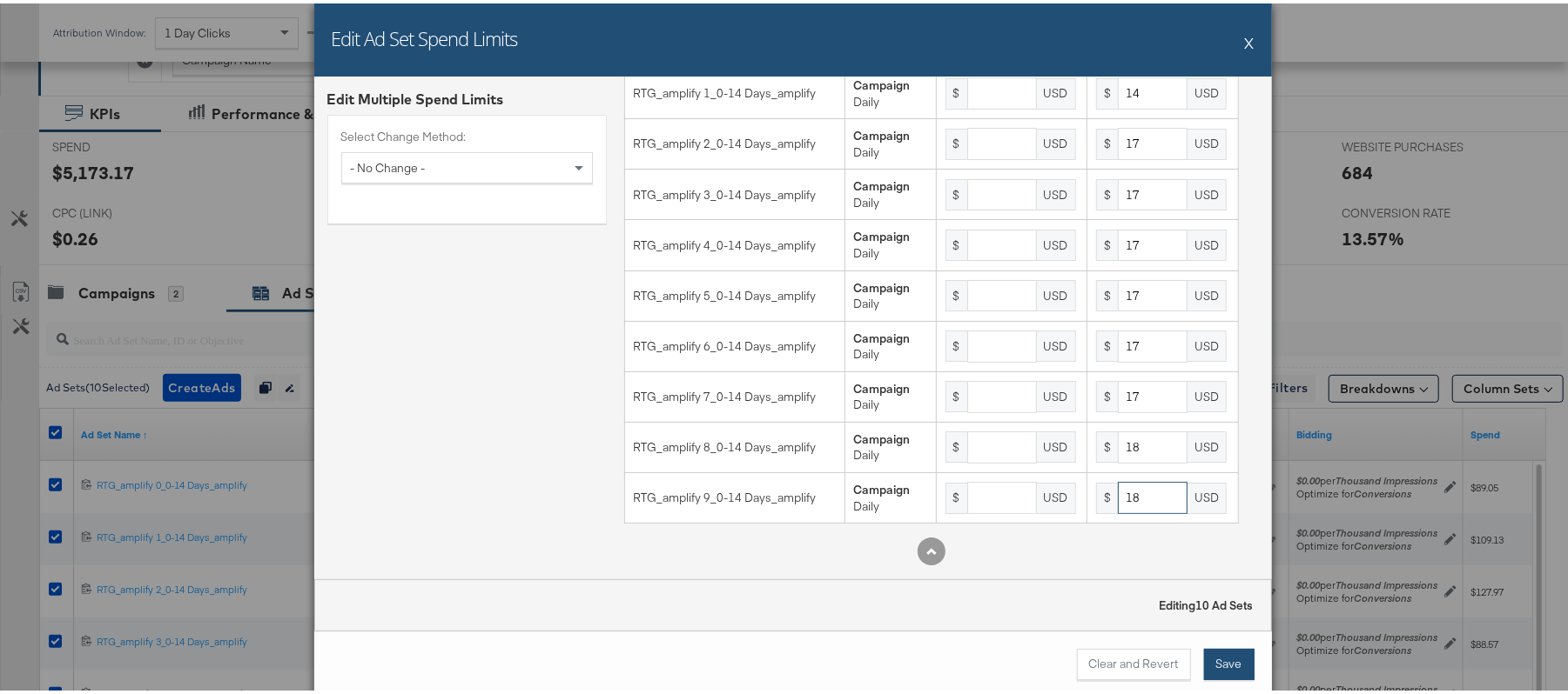
type input "18"
click at [1216, 659] on button "Save" at bounding box center [1229, 662] width 50 height 32
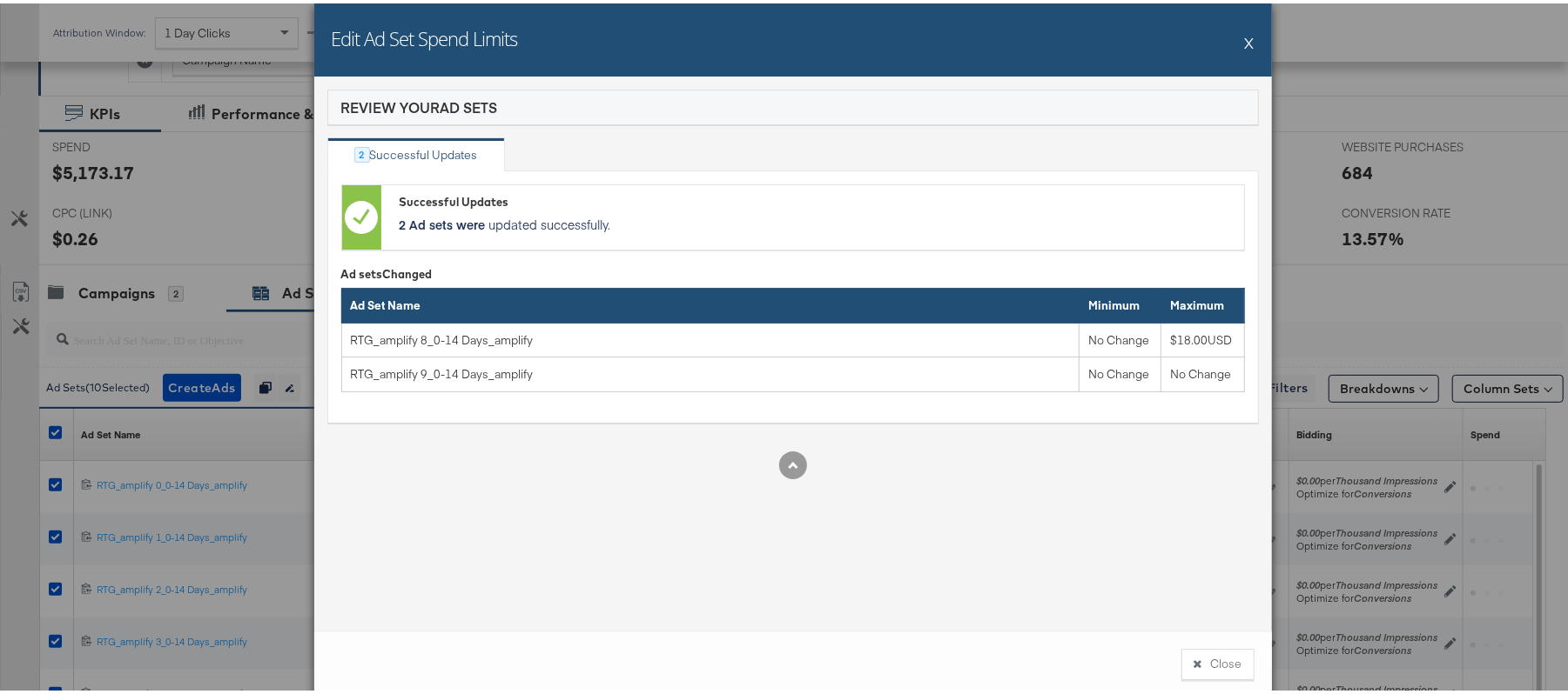
click at [1245, 33] on button "X" at bounding box center [1250, 39] width 9 height 35
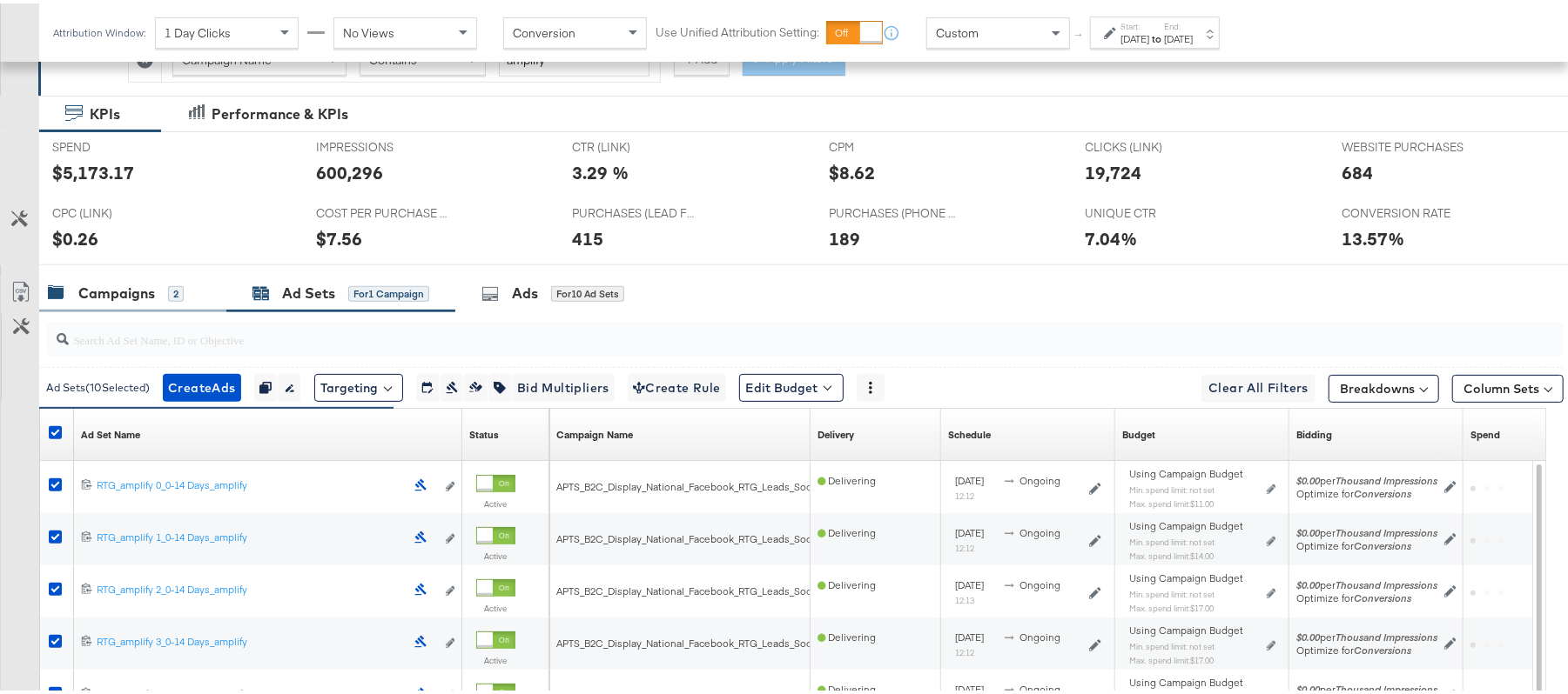
click at [129, 282] on div "Campaigns 2" at bounding box center [133, 290] width 188 height 37
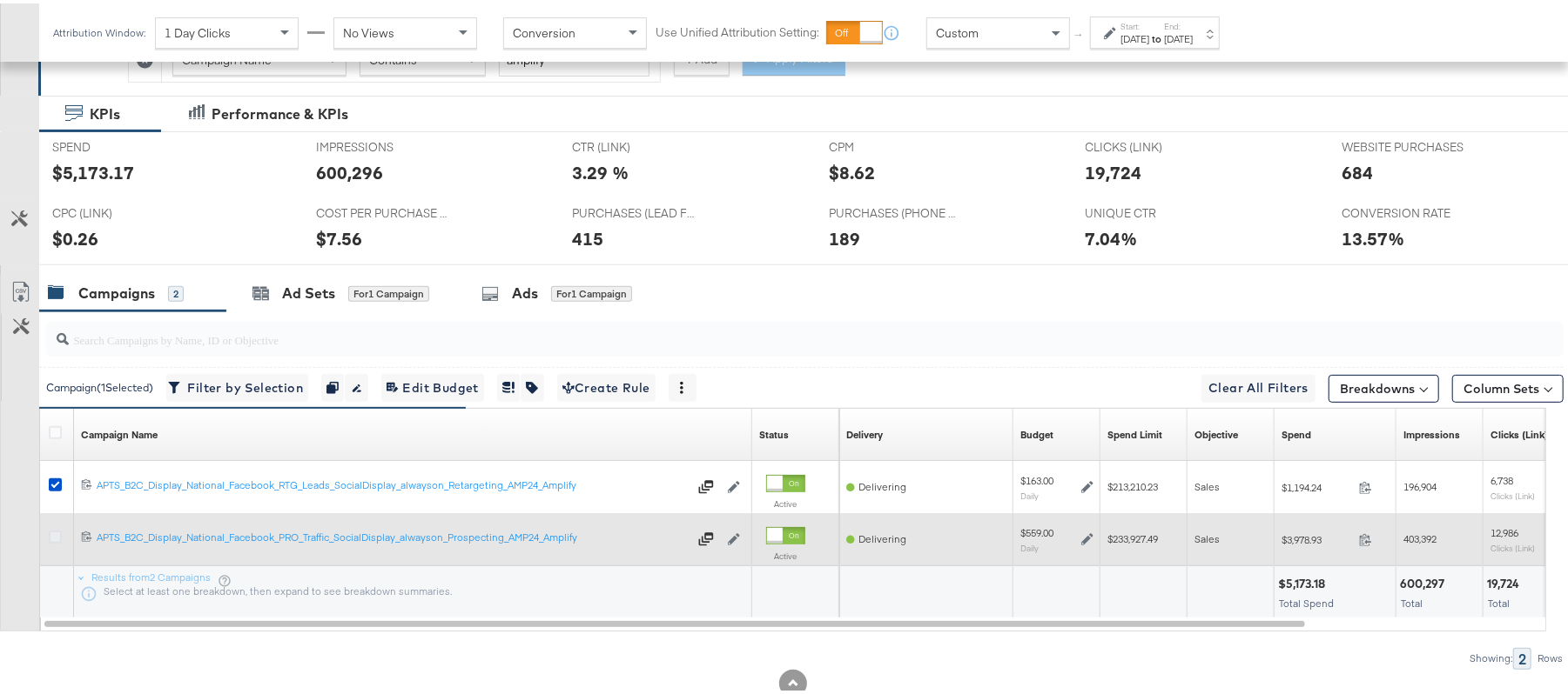
click at [58, 540] on icon at bounding box center [56, 533] width 13 height 13
click at [0, 0] on input "checkbox" at bounding box center [0, 0] width 0 height 0
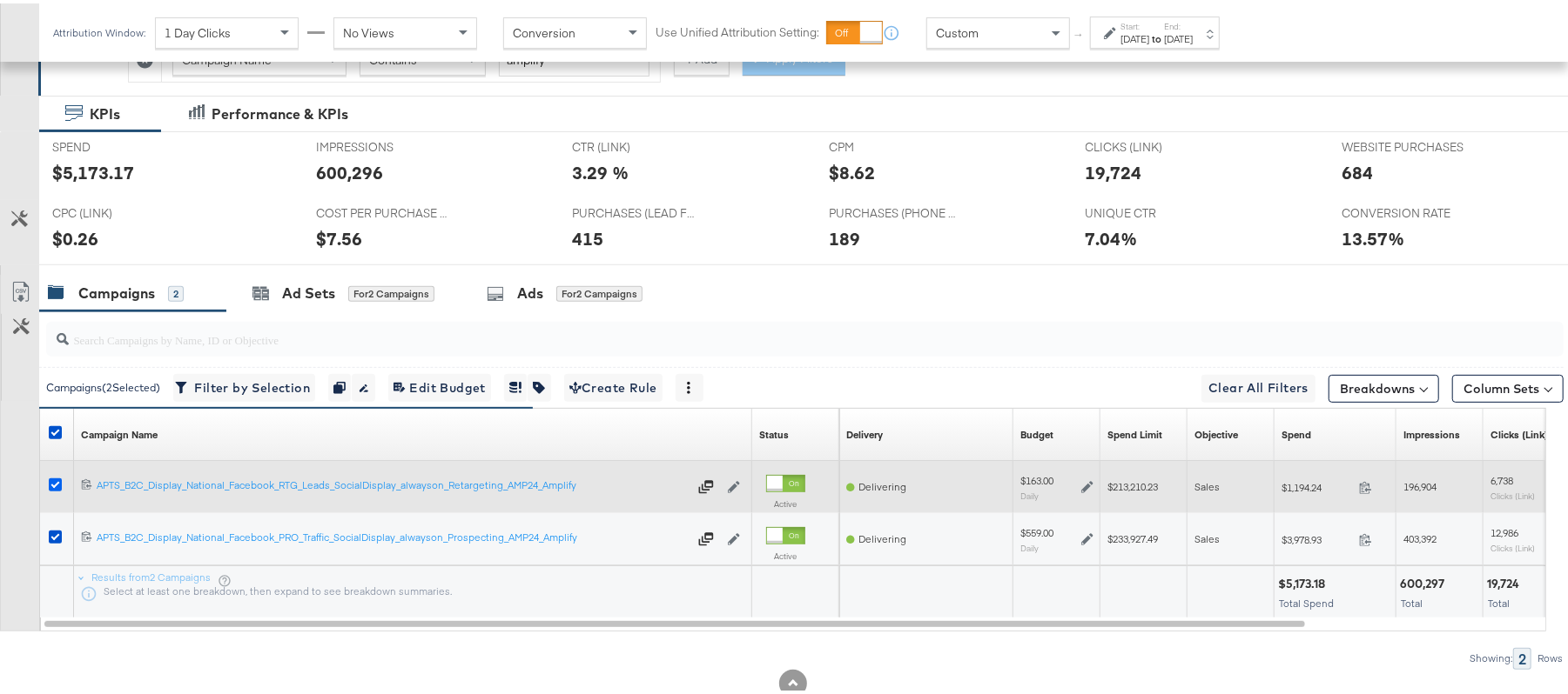
click at [53, 478] on div at bounding box center [58, 484] width 32 height 32
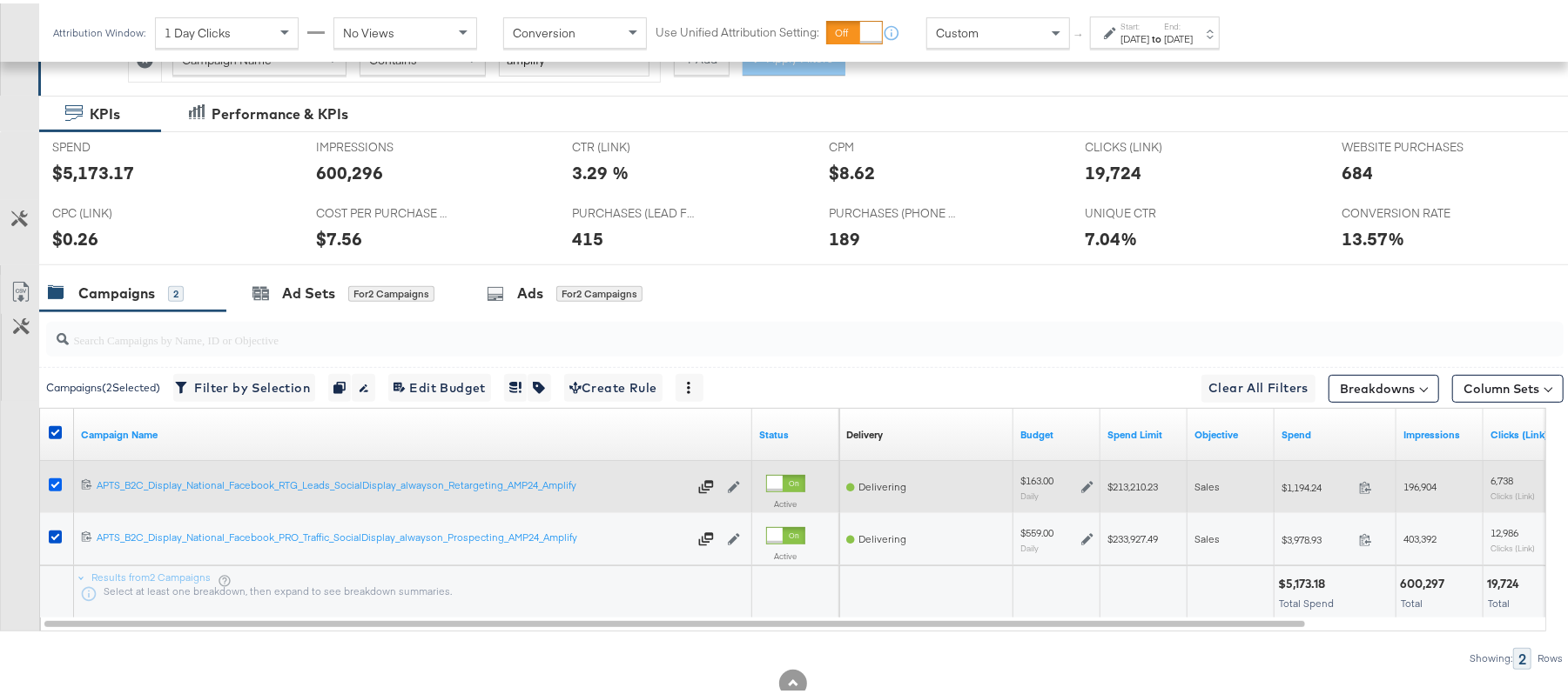
click at [53, 482] on icon at bounding box center [56, 482] width 13 height 13
click at [0, 0] on input "checkbox" at bounding box center [0, 0] width 0 height 0
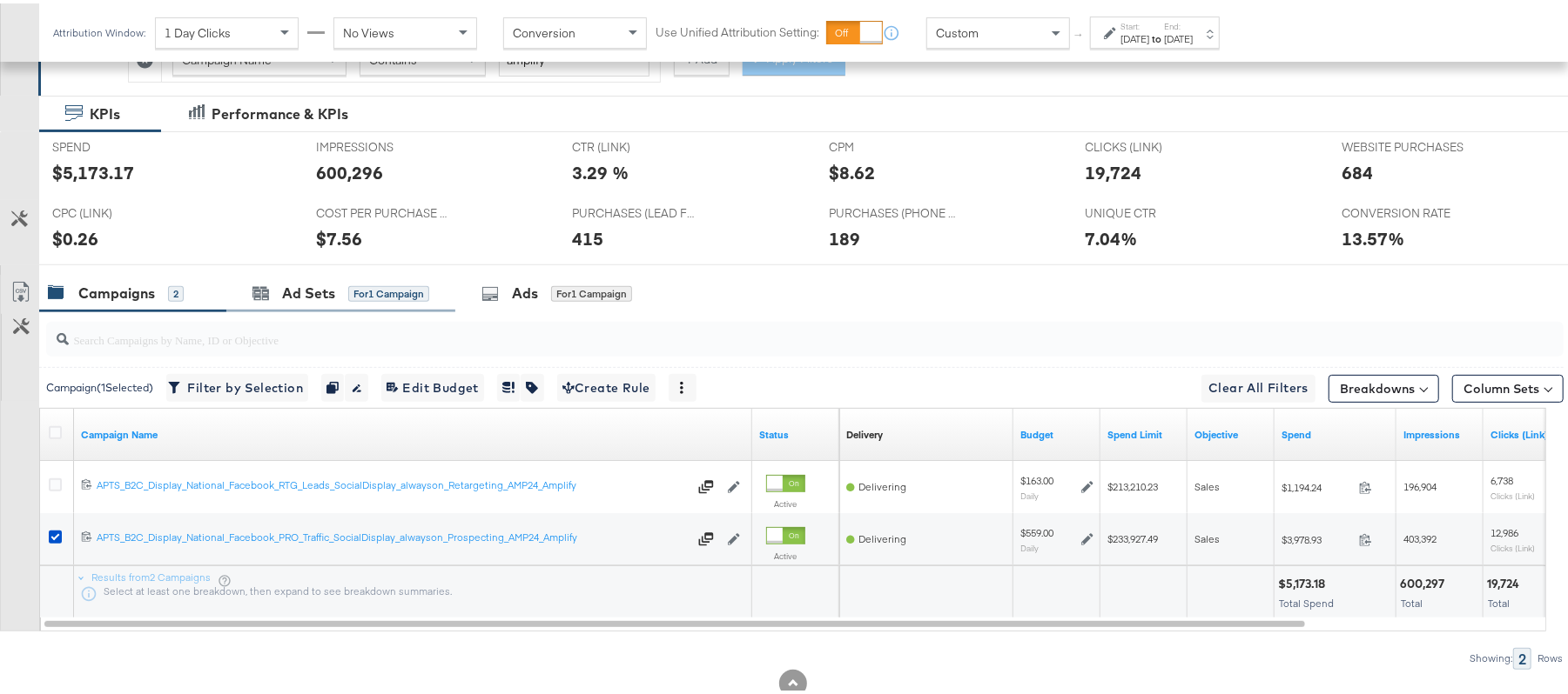
click at [293, 304] on div "Ad Sets for 1 Campaign" at bounding box center [341, 290] width 229 height 37
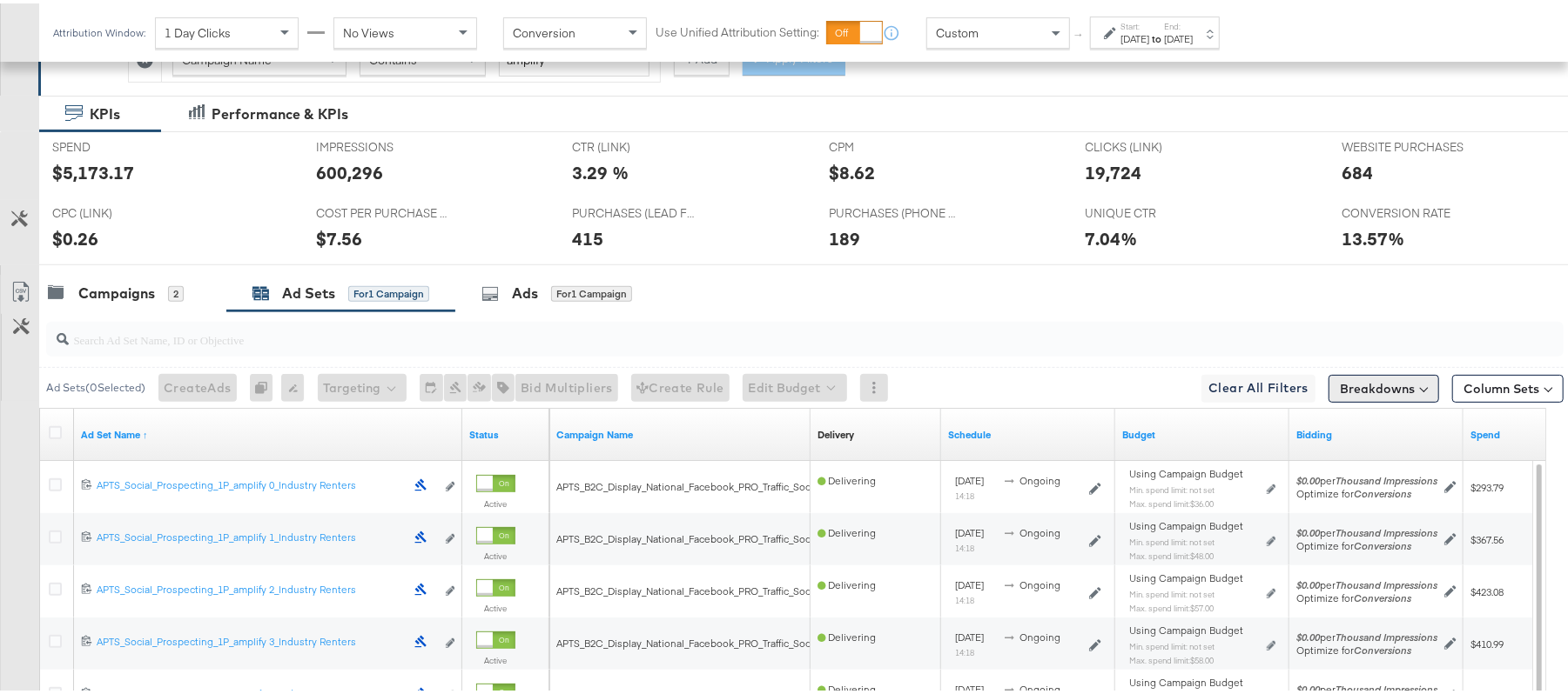
click at [1363, 394] on button "Breakdowns" at bounding box center [1383, 385] width 110 height 28
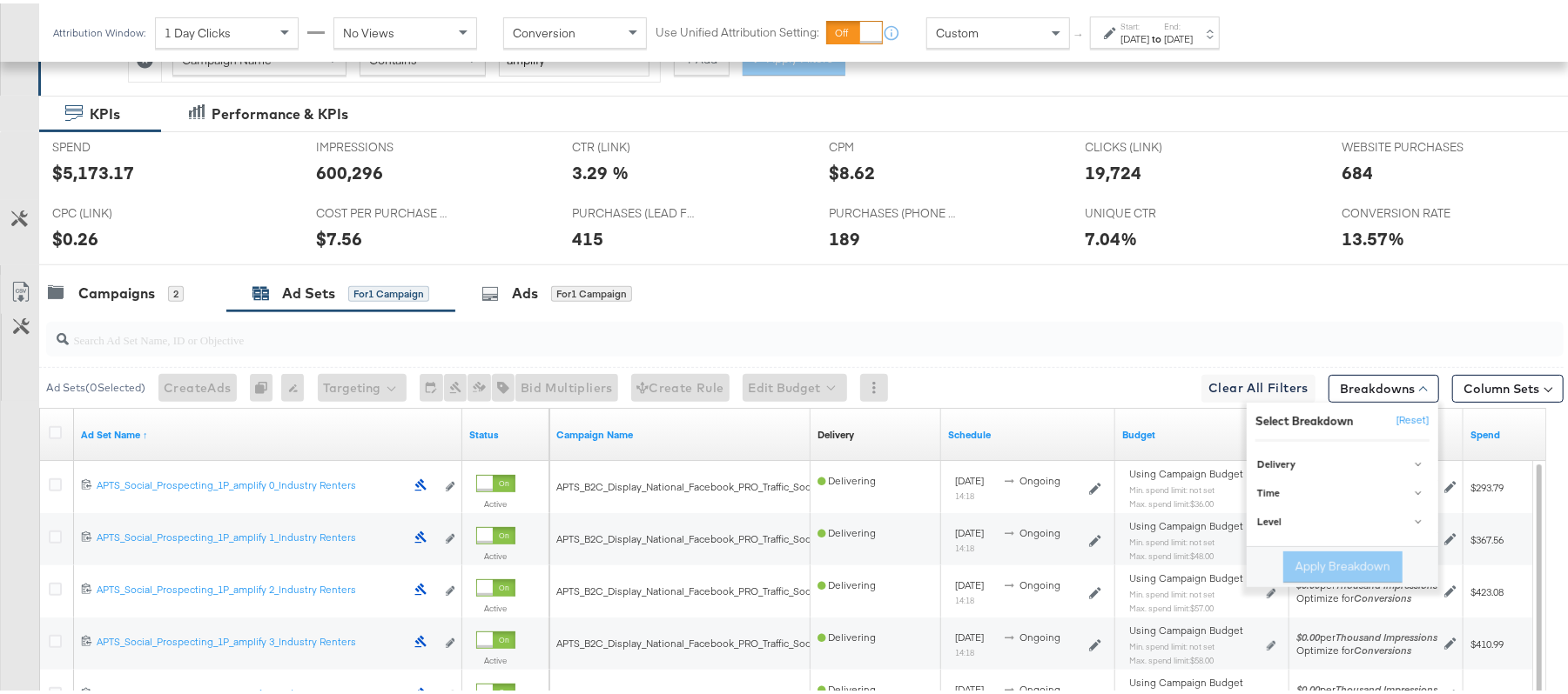
click at [987, 384] on div "Ad Sets ( 0 Selected) Create Ads At least one ad set must be selected 0 Rename …" at bounding box center [801, 384] width 1524 height 41
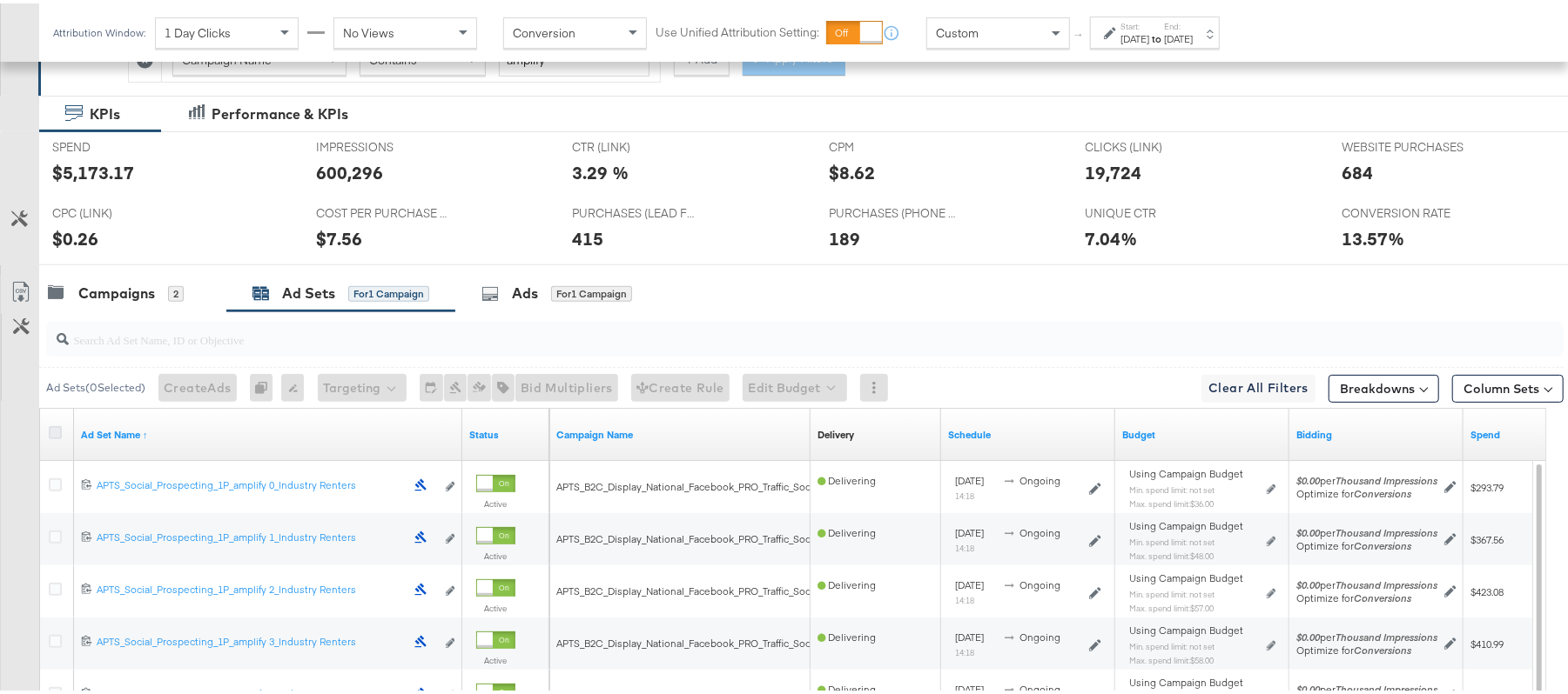
click at [50, 432] on icon at bounding box center [56, 430] width 13 height 13
click at [0, 0] on input "checkbox" at bounding box center [0, 0] width 0 height 0
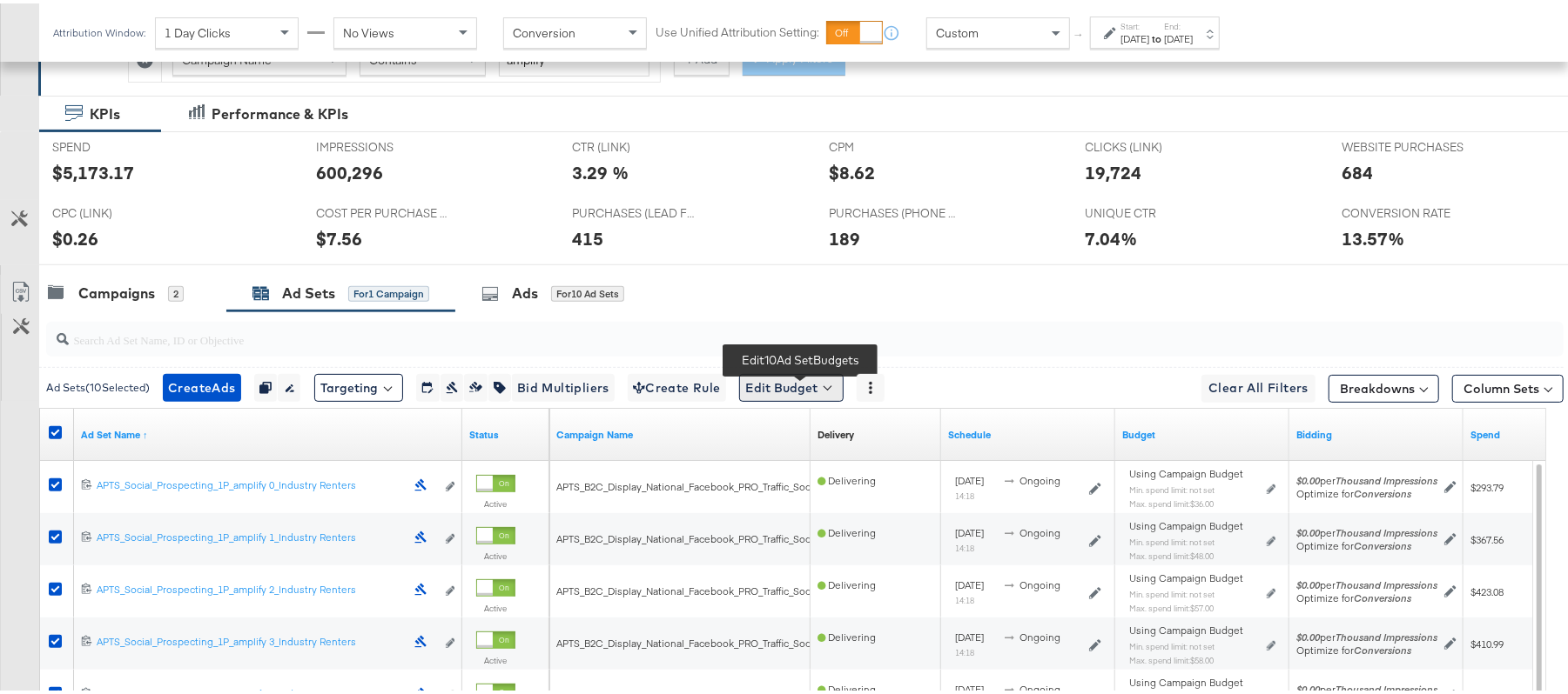
click at [810, 398] on button "Edit Budget" at bounding box center [791, 385] width 105 height 28
click at [829, 470] on span "Edit Ad Set Spend Limits" at bounding box center [811, 465] width 129 height 22
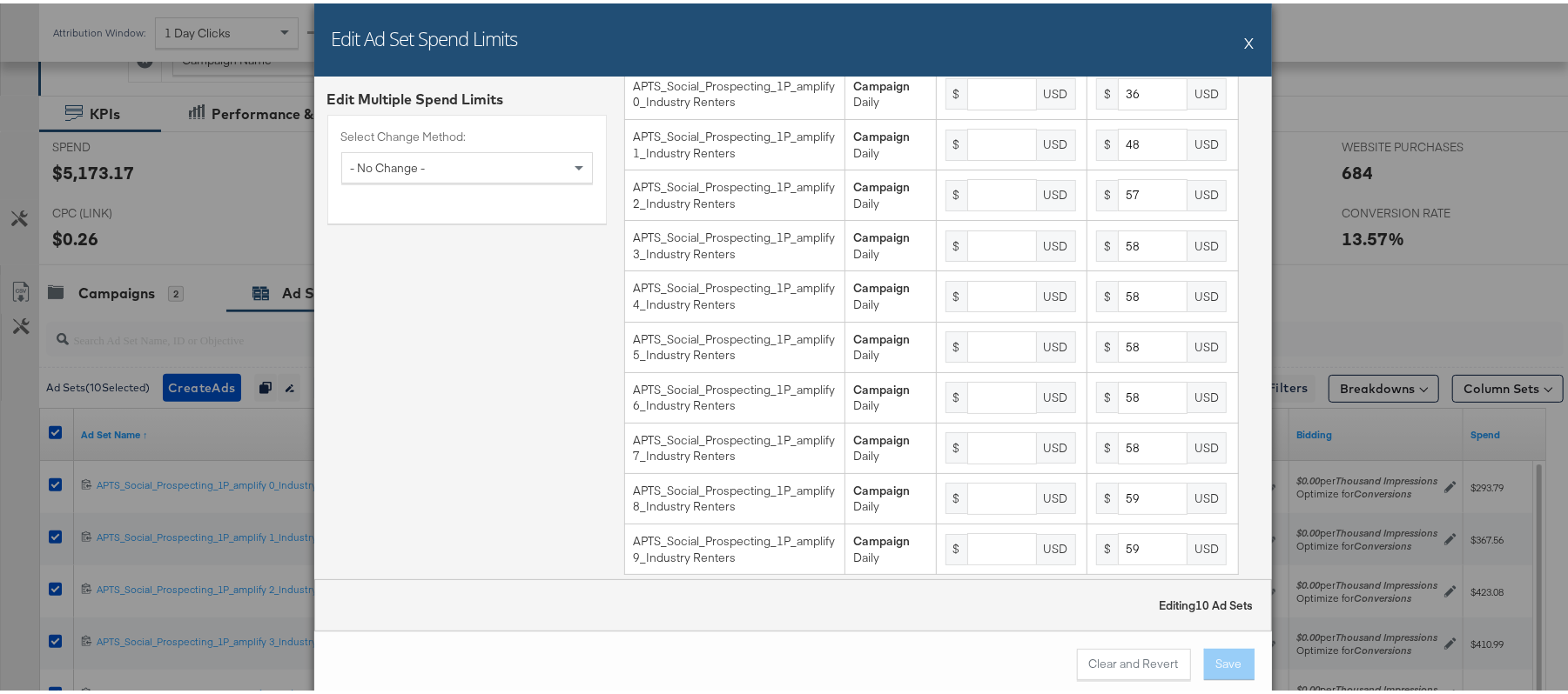
scroll to position [82, 0]
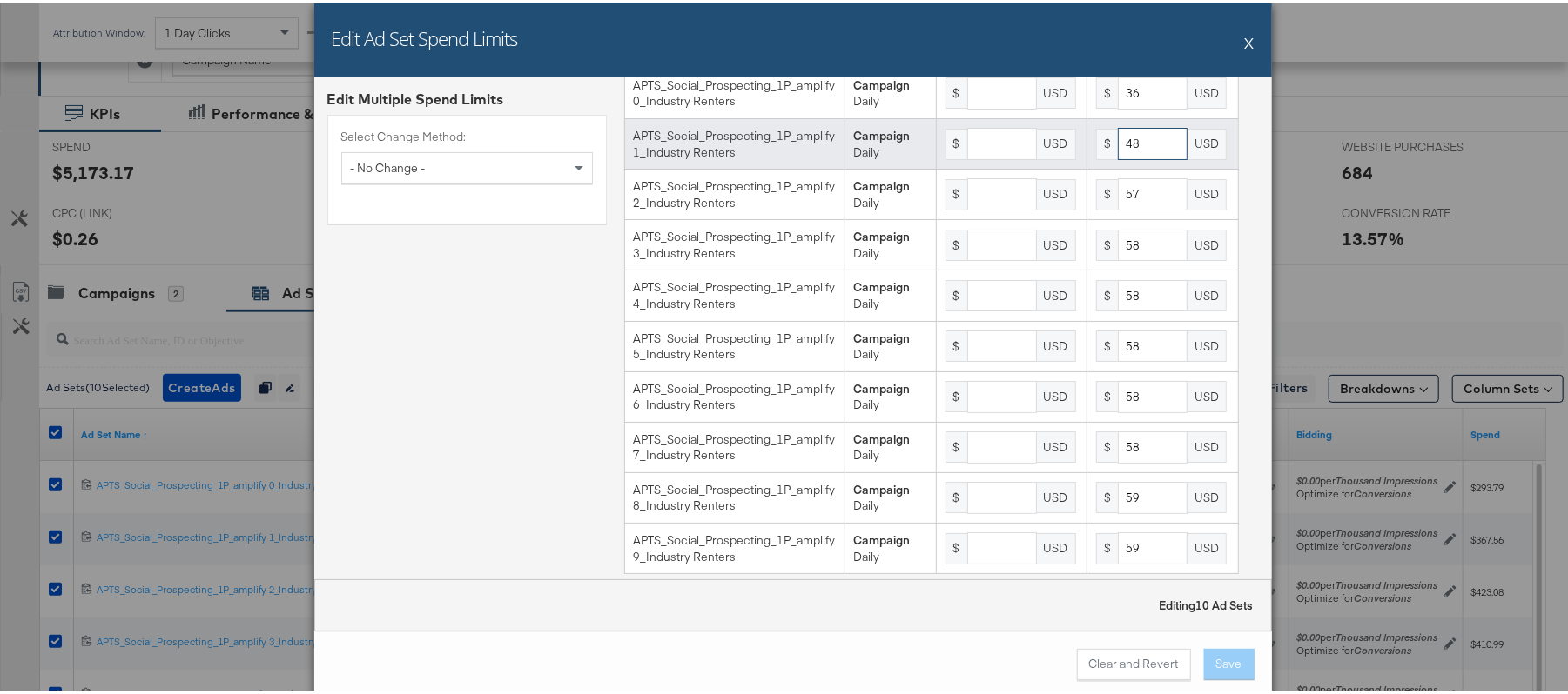
click at [1123, 157] on input "48" at bounding box center [1152, 140] width 70 height 32
type input "49"
type input "59"
type input "60"
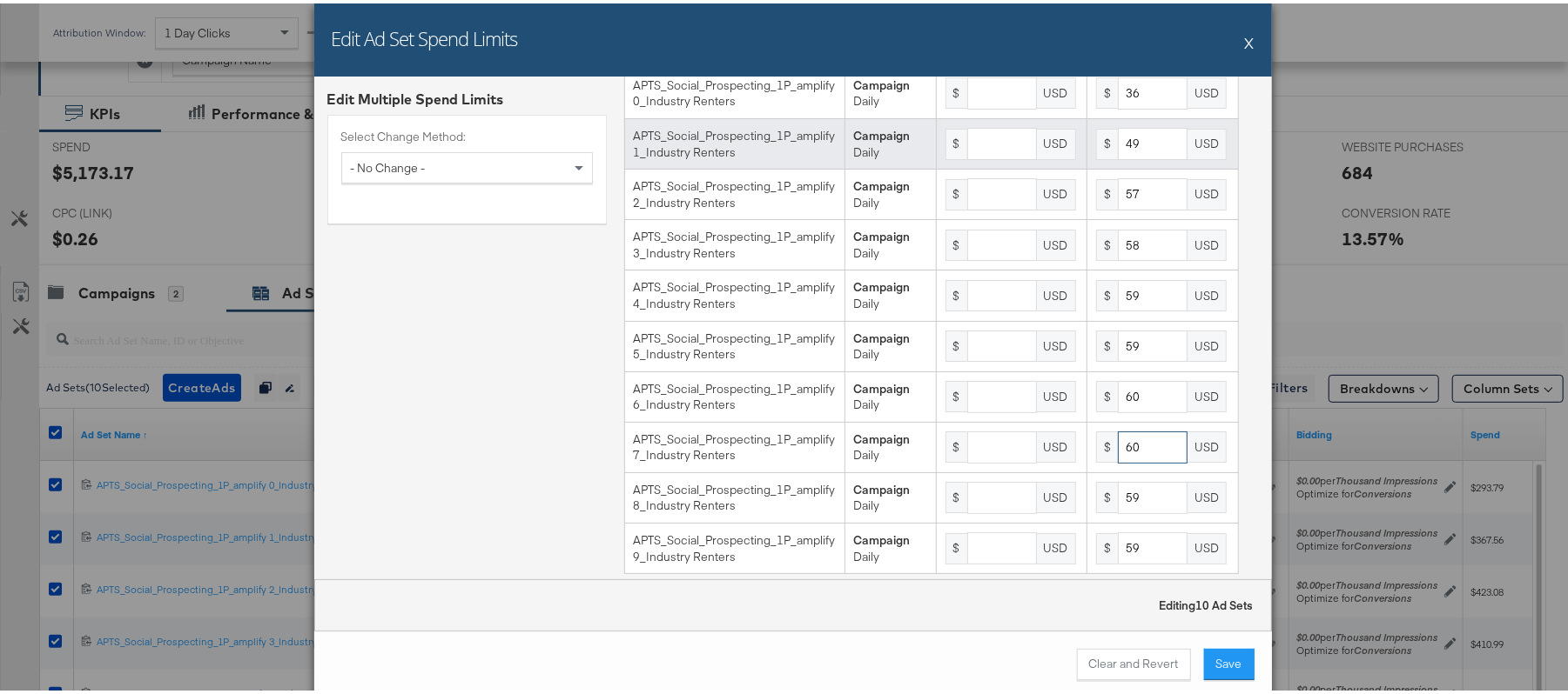
type input "60"
type input "61"
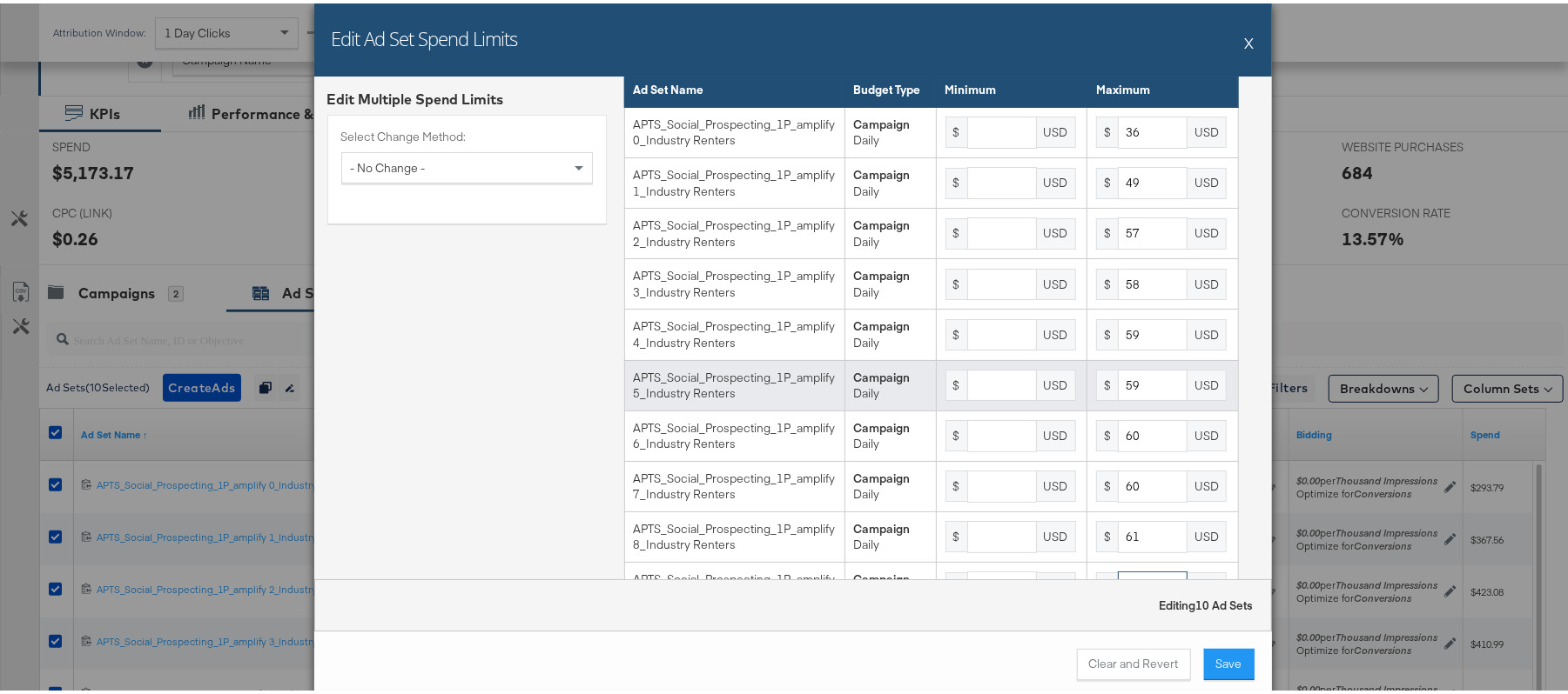
scroll to position [44, 0]
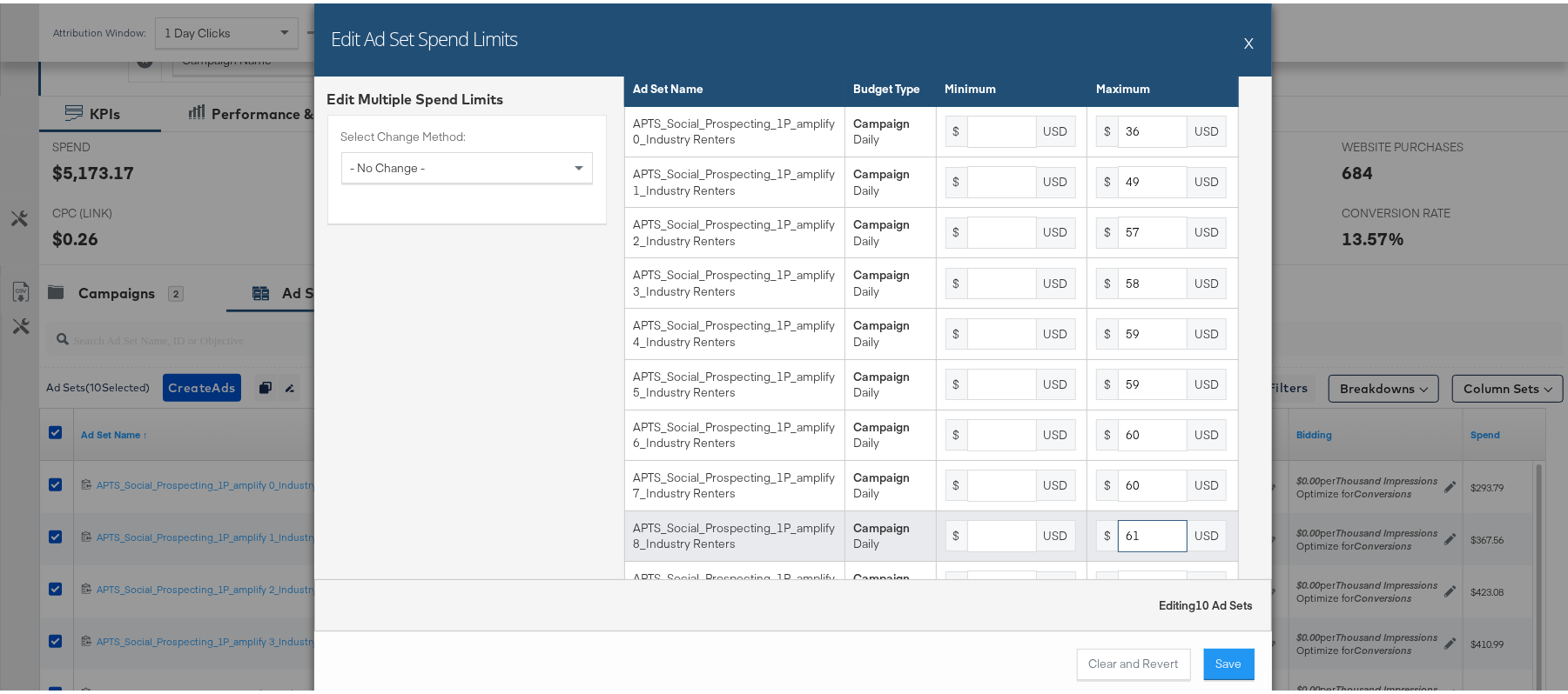
click at [1147, 549] on input "61" at bounding box center [1152, 533] width 70 height 32
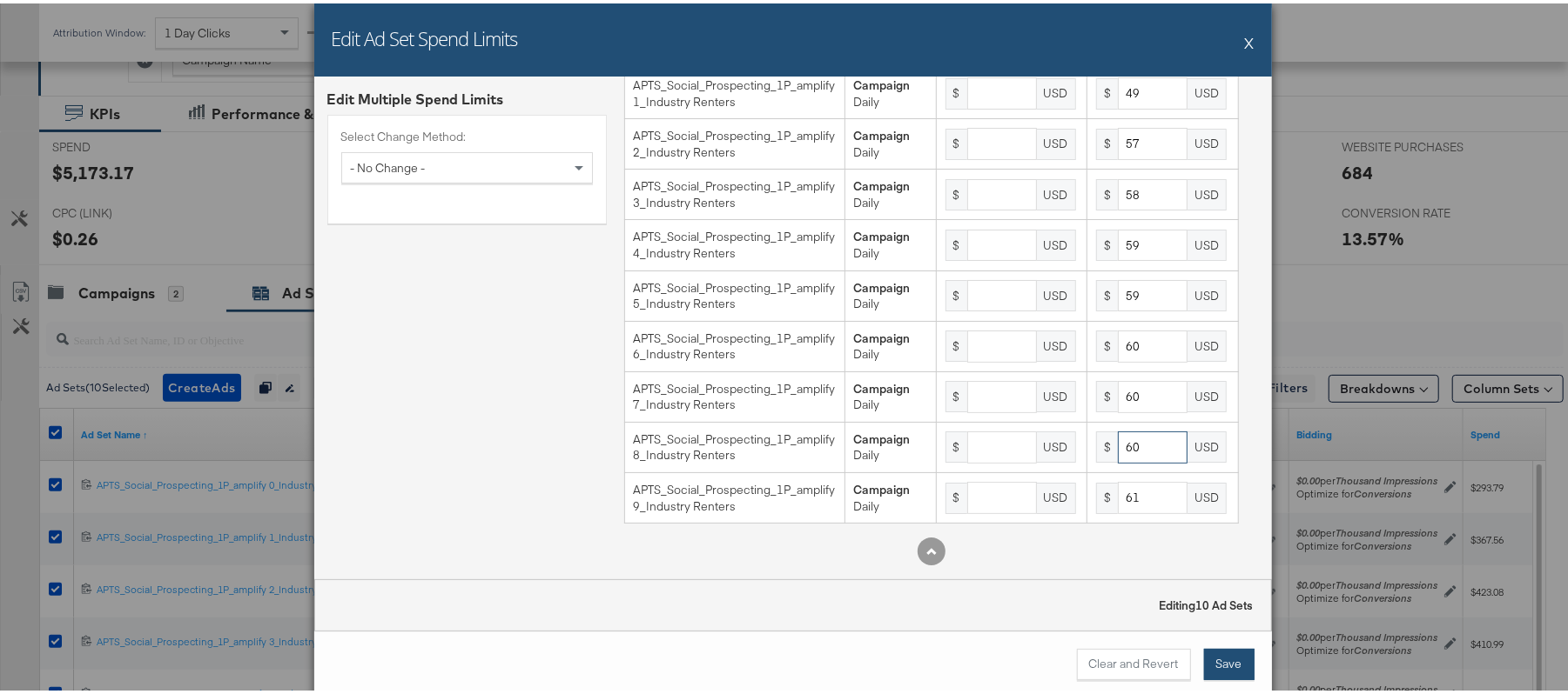
type input "60"
click at [1212, 662] on button "Save" at bounding box center [1229, 662] width 50 height 32
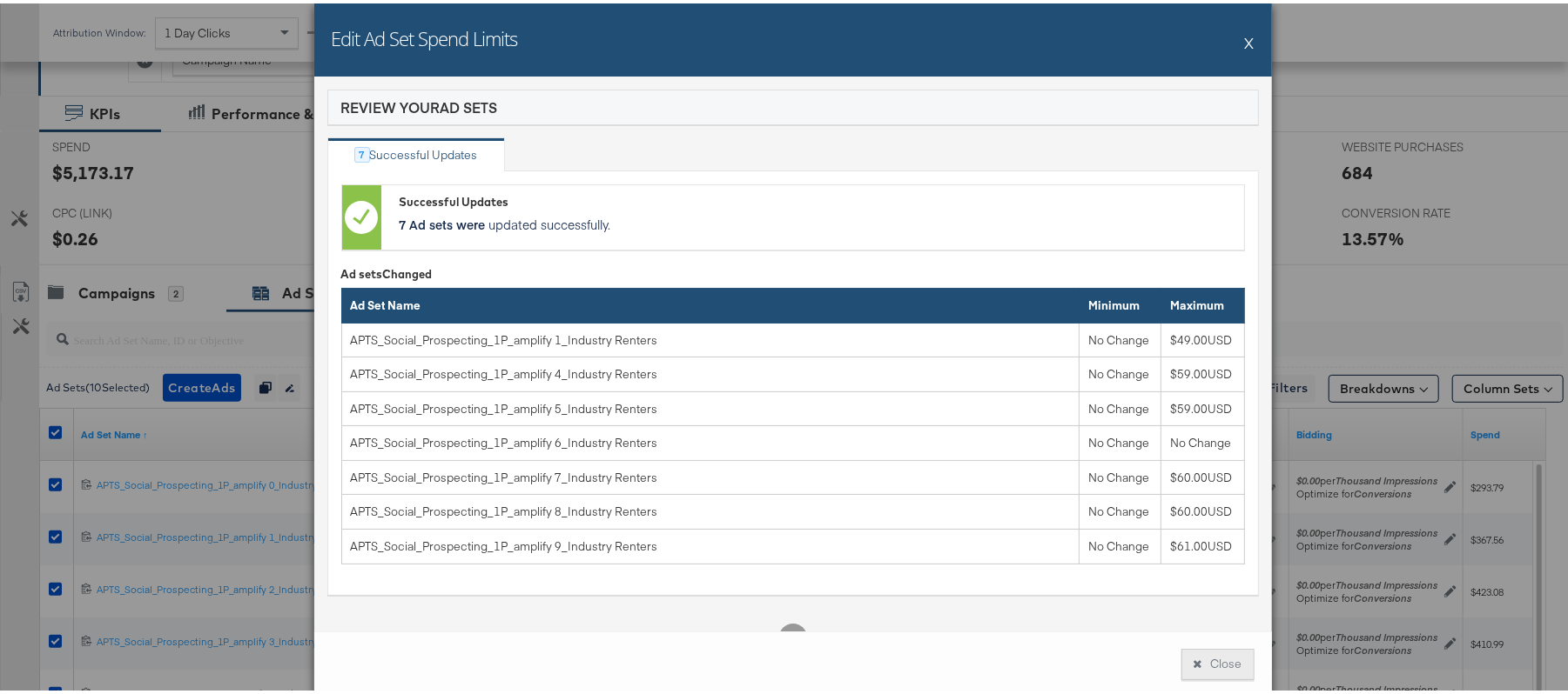
click at [1203, 660] on button "Close" at bounding box center [1218, 662] width 73 height 32
